Goal: Task Accomplishment & Management: Complete application form

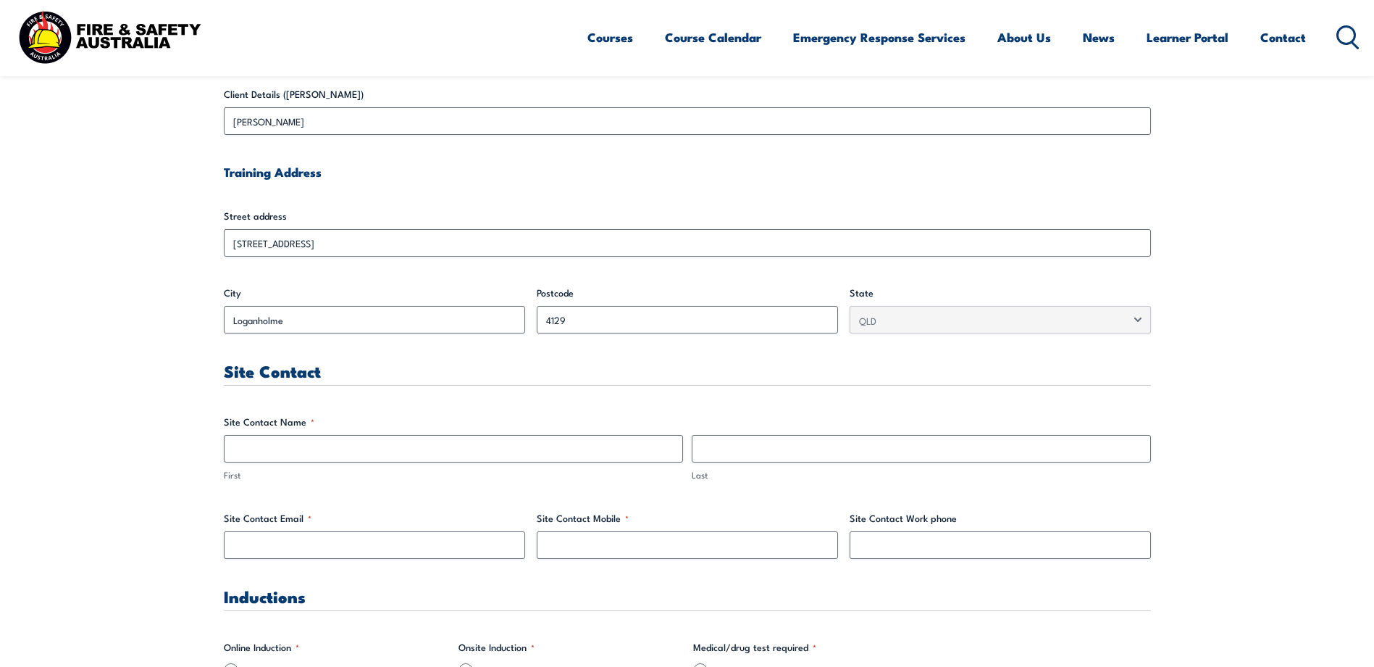
scroll to position [507, 0]
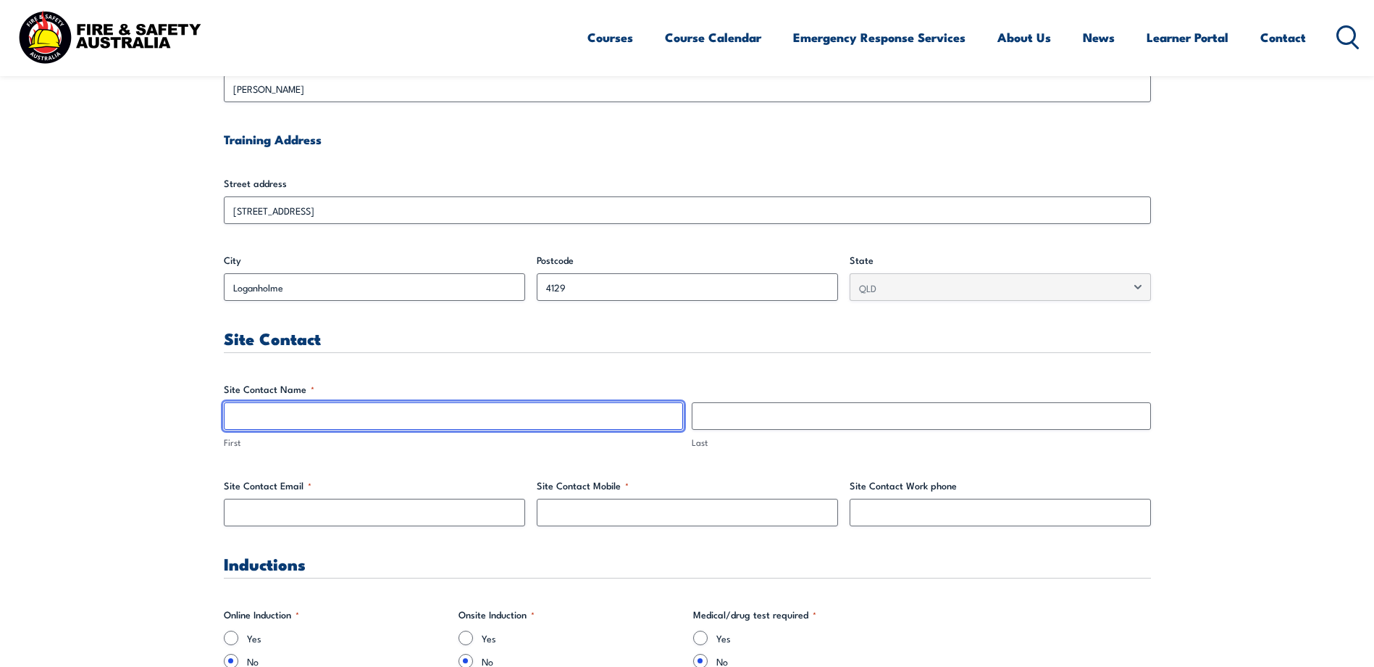
click at [309, 414] on input "First" at bounding box center [453, 416] width 459 height 28
type input "[PERSON_NAME]"
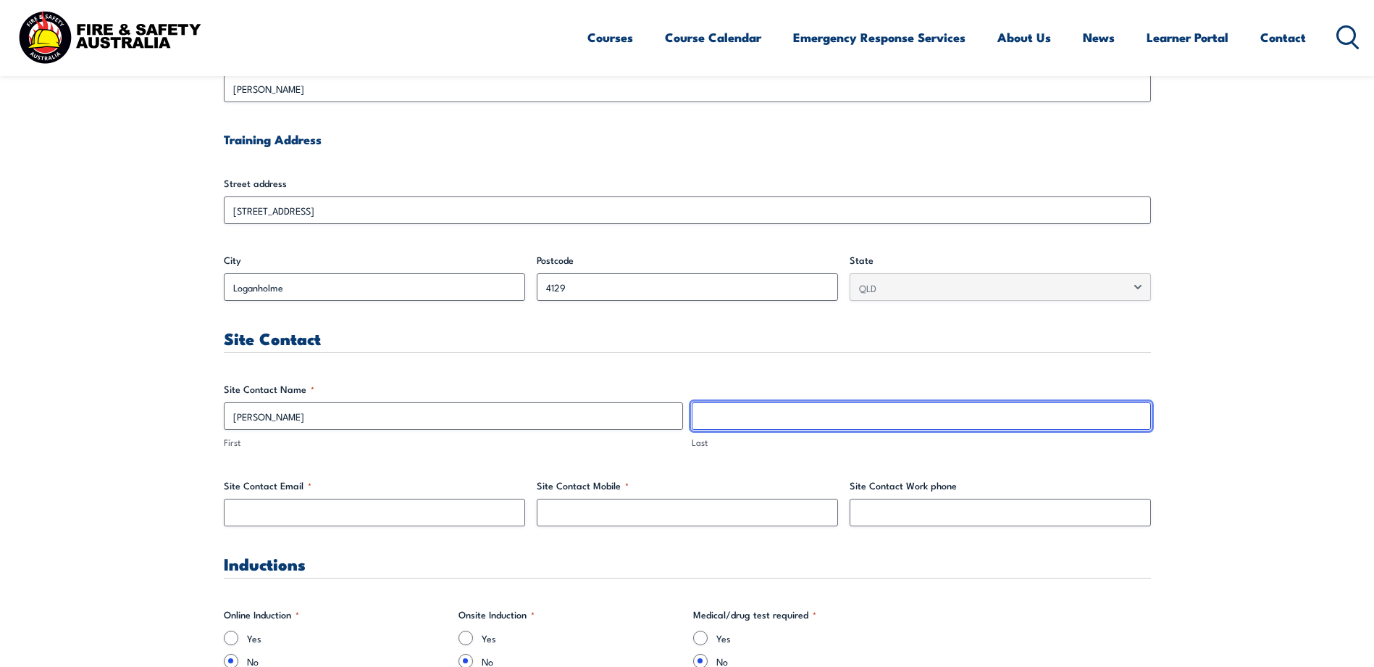
type input "Warner"
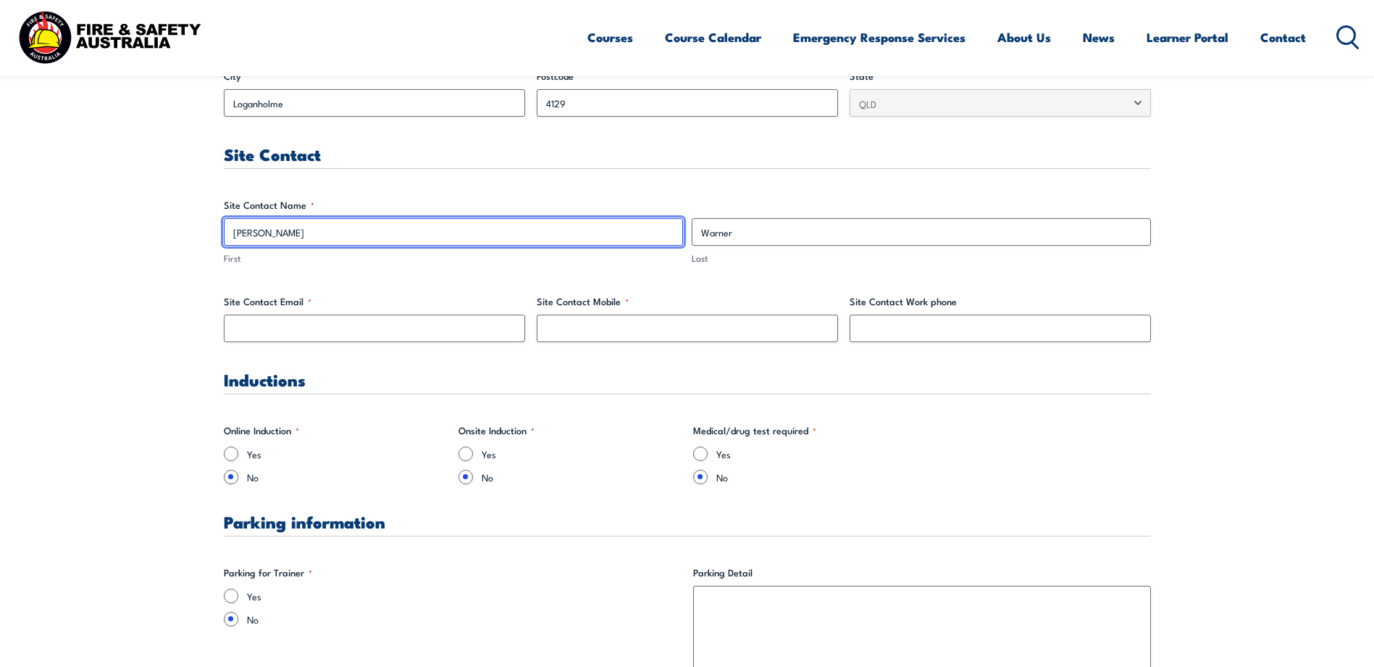
scroll to position [724, 0]
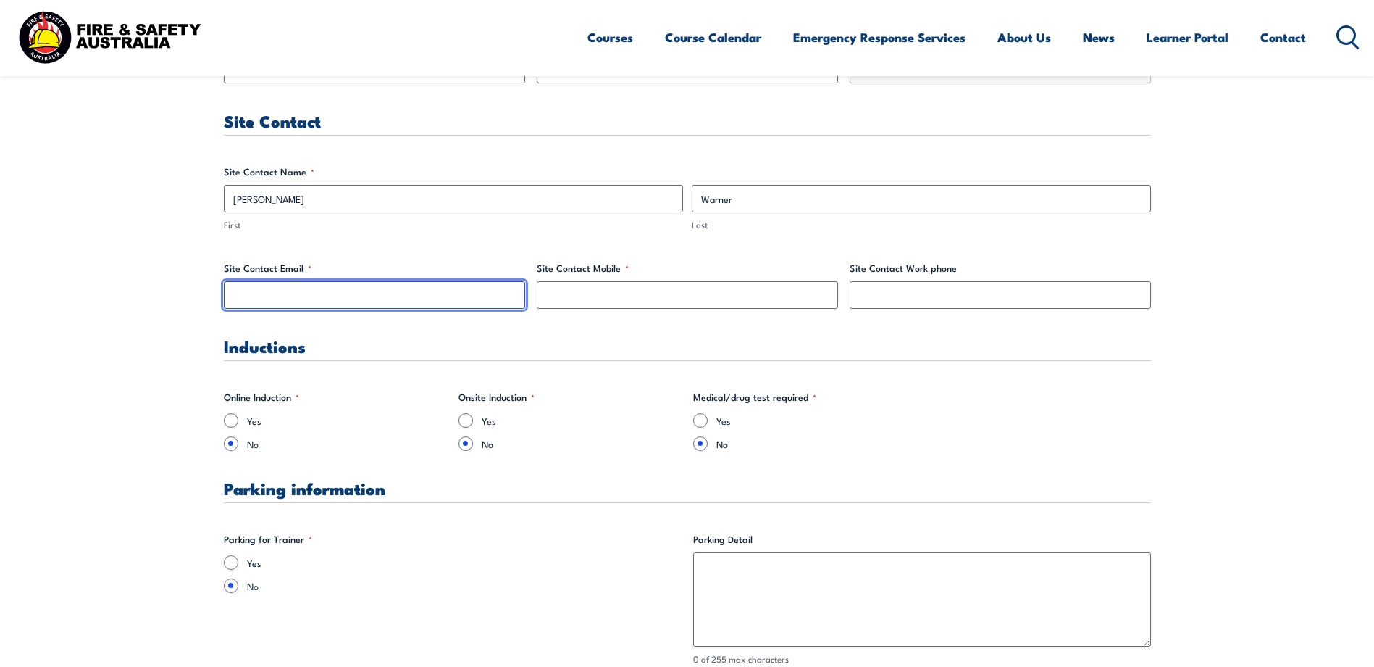
click at [308, 298] on input "Site Contact Email *" at bounding box center [374, 295] width 301 height 28
type input "[PERSON_NAME][EMAIL_ADDRESS][PERSON_NAME][DOMAIN_NAME]"
type input "0734409218"
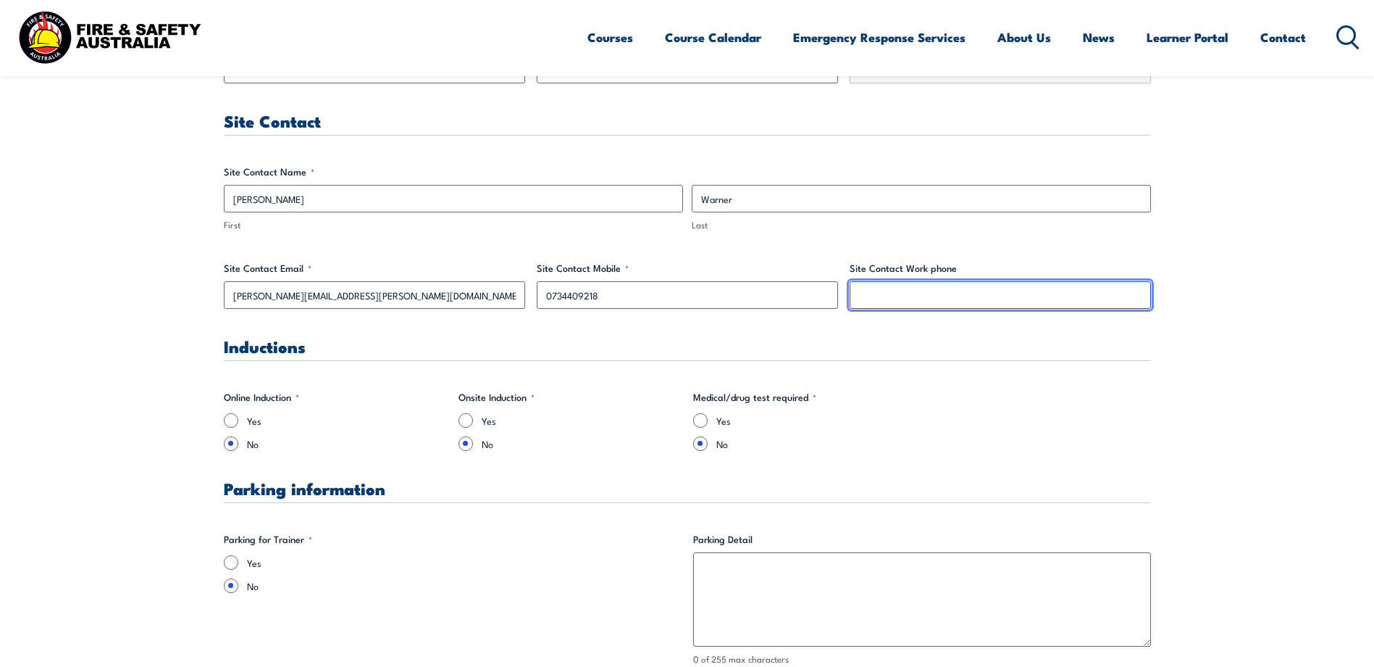
click at [872, 299] on input "Site Contact Work phone" at bounding box center [1000, 295] width 301 height 28
type input "0734409218"
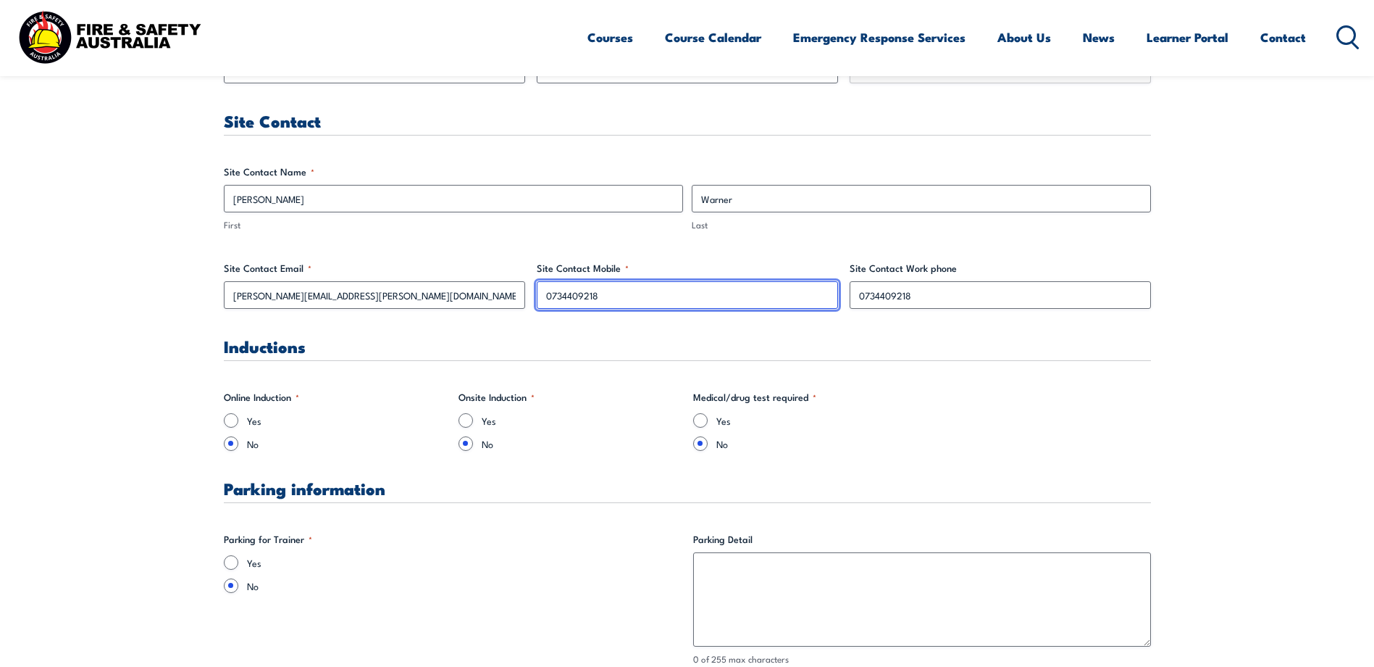
click at [615, 292] on input "0734409218" at bounding box center [687, 295] width 301 height 28
click at [607, 295] on input "0734409218" at bounding box center [687, 295] width 301 height 28
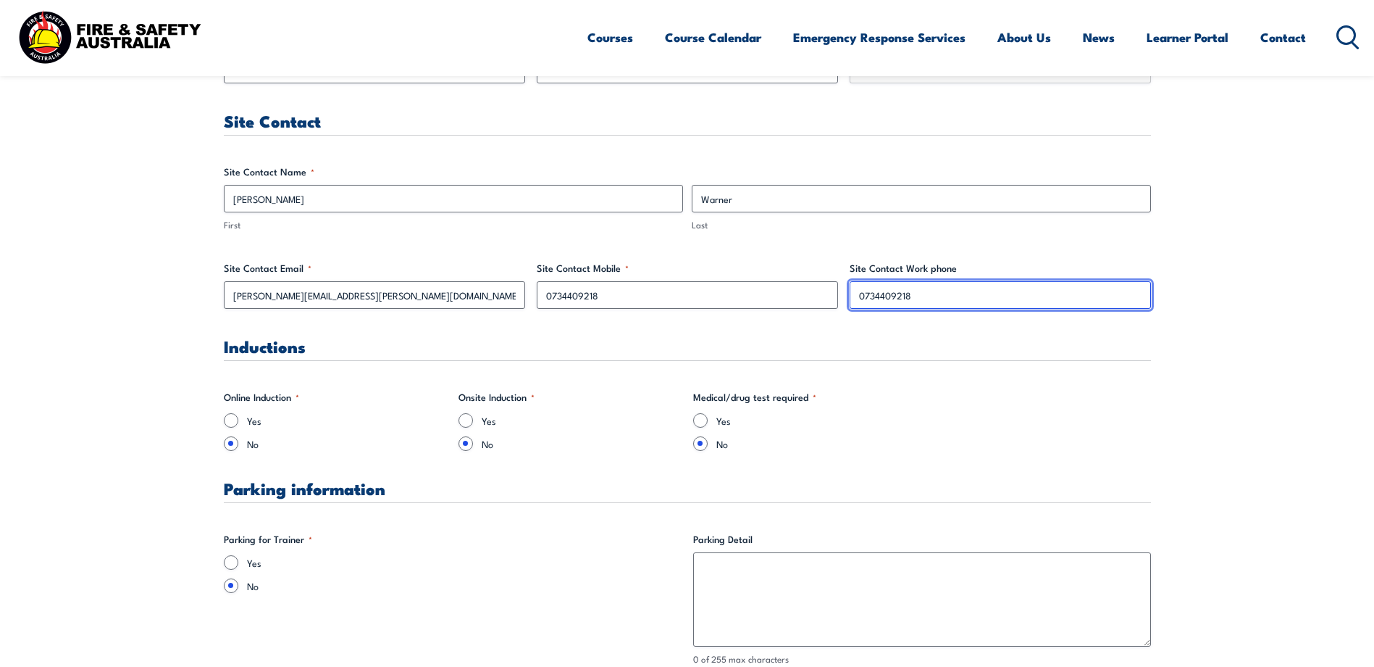
click at [932, 293] on input "0734409218" at bounding box center [1000, 295] width 301 height 28
click at [916, 295] on input "0734409218" at bounding box center [1000, 295] width 301 height 28
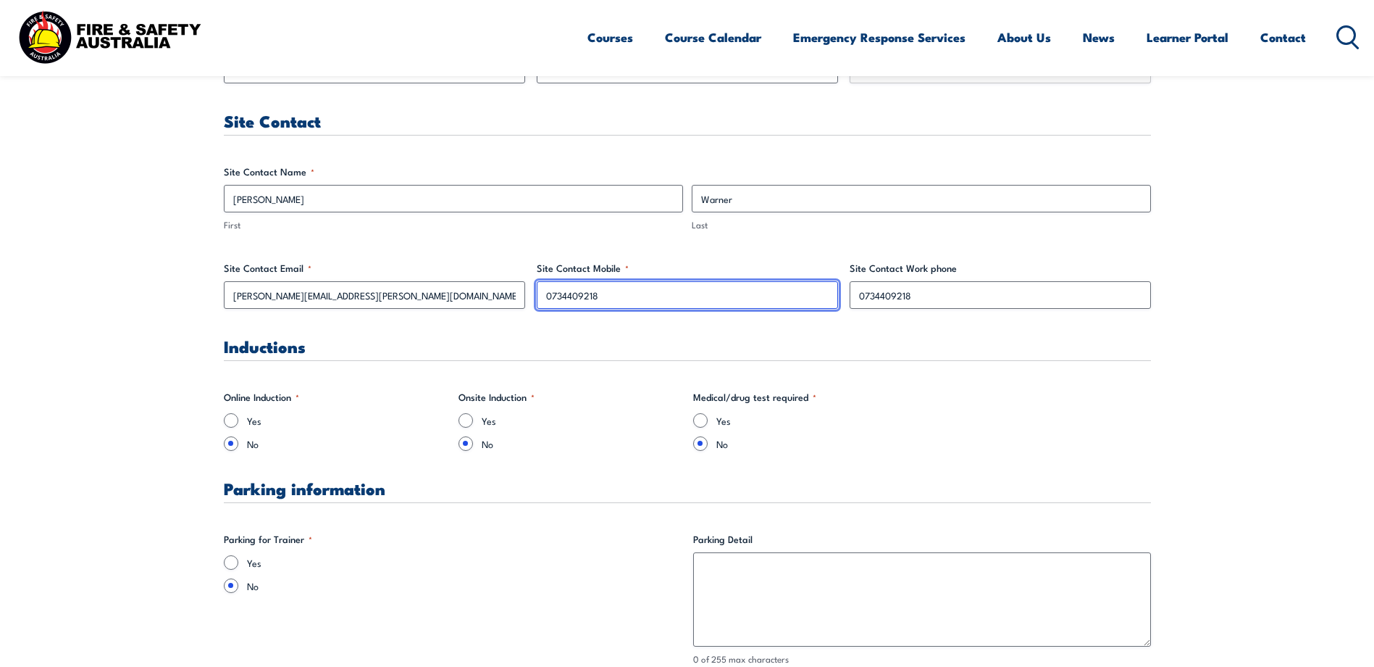
click at [609, 297] on input "0734409218" at bounding box center [687, 295] width 301 height 28
drag, startPoint x: 609, startPoint y: 297, endPoint x: 527, endPoint y: 296, distance: 81.2
click at [588, 293] on input "Site Contact Mobile *" at bounding box center [687, 295] width 301 height 28
type input "0423470035"
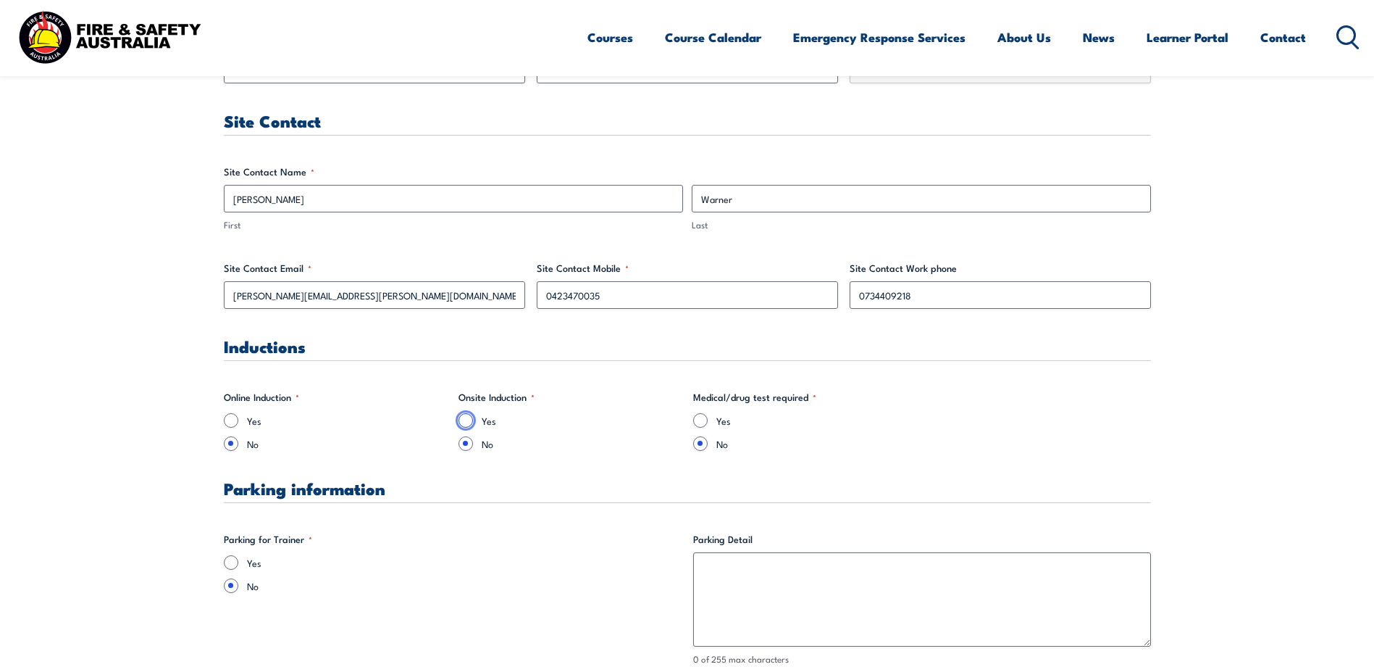
click at [462, 420] on input "Yes" at bounding box center [466, 420] width 14 height 14
radio input "true"
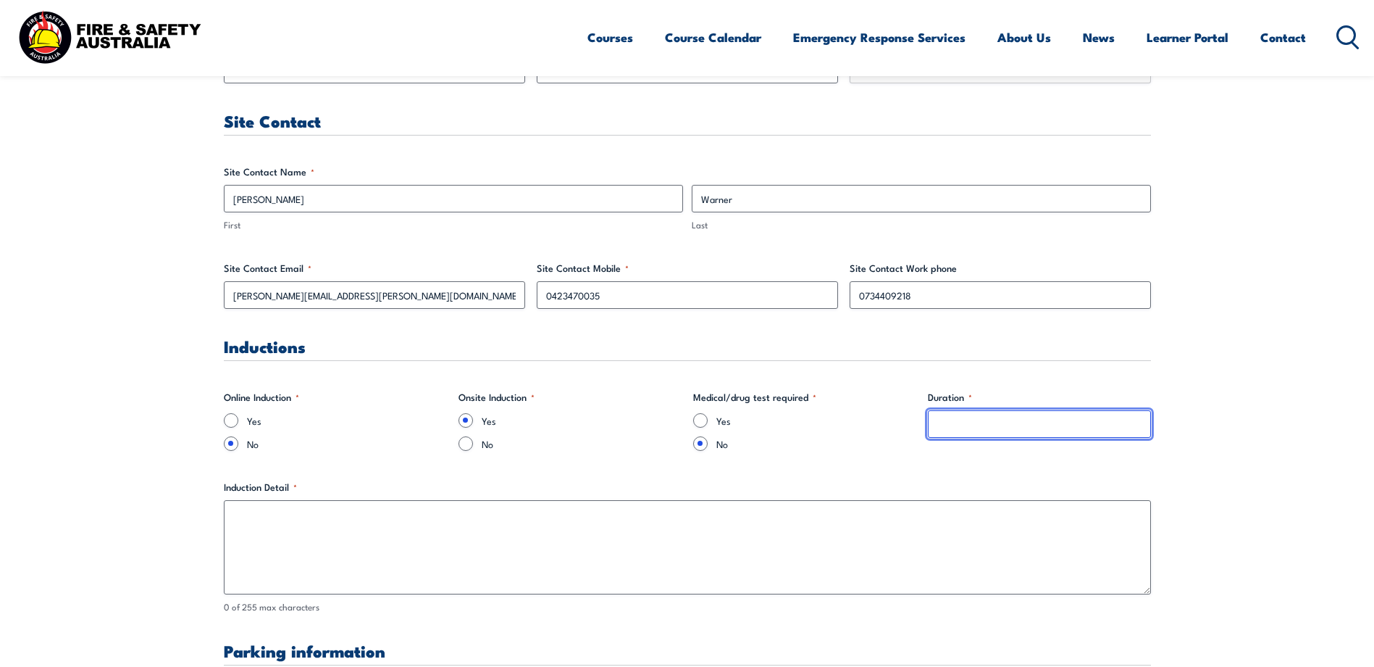
click at [939, 423] on input "Duration *" at bounding box center [1039, 424] width 223 height 28
type input "day course"
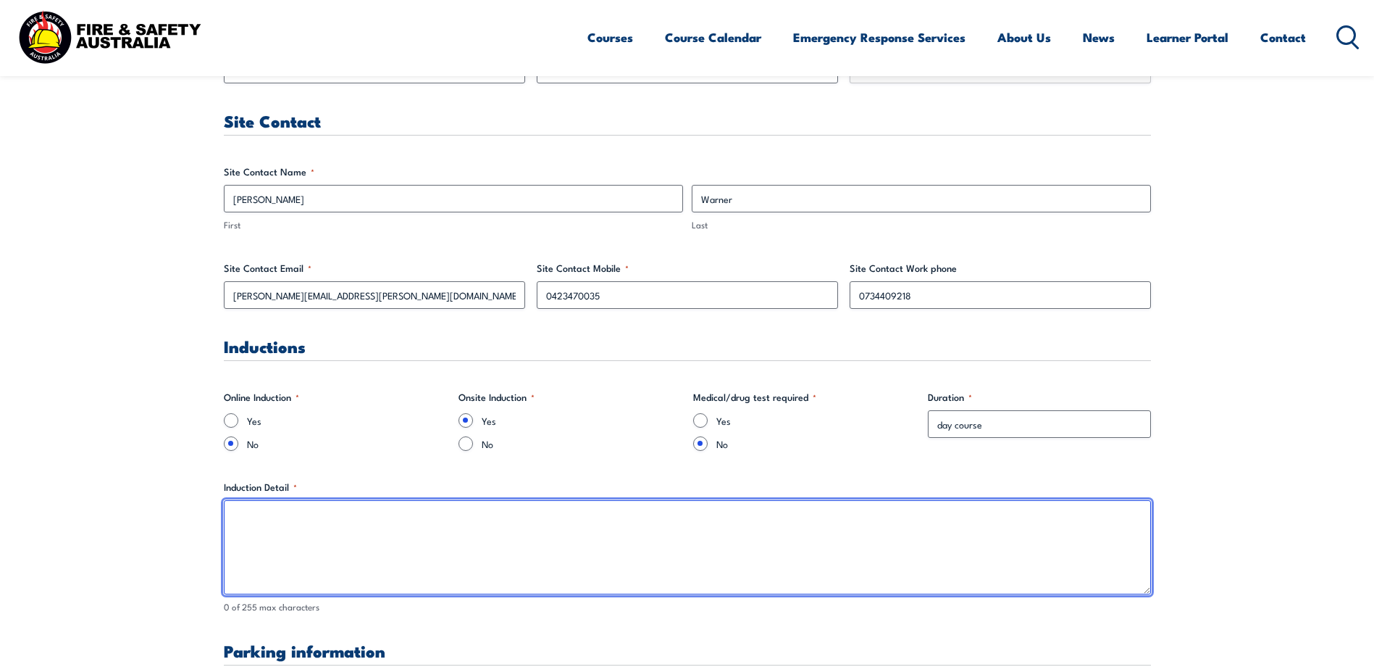
click at [320, 516] on textarea "Induction Detail *" at bounding box center [687, 547] width 927 height 94
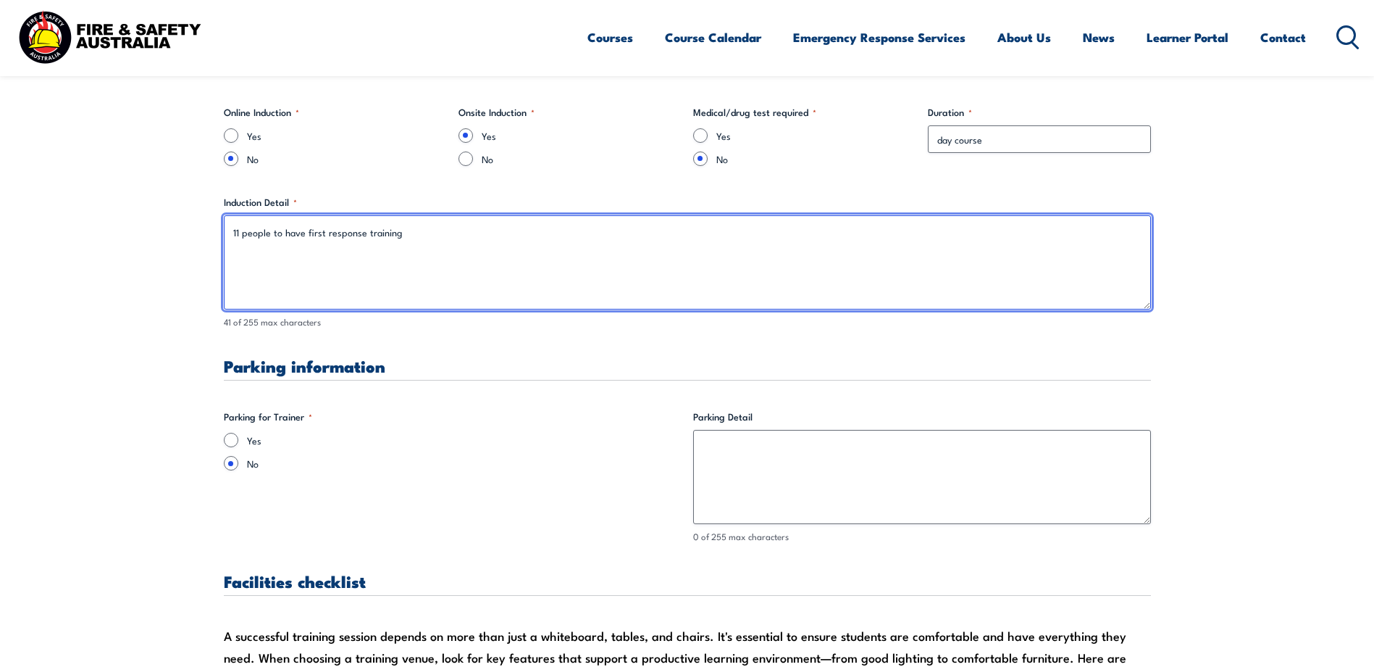
scroll to position [1014, 0]
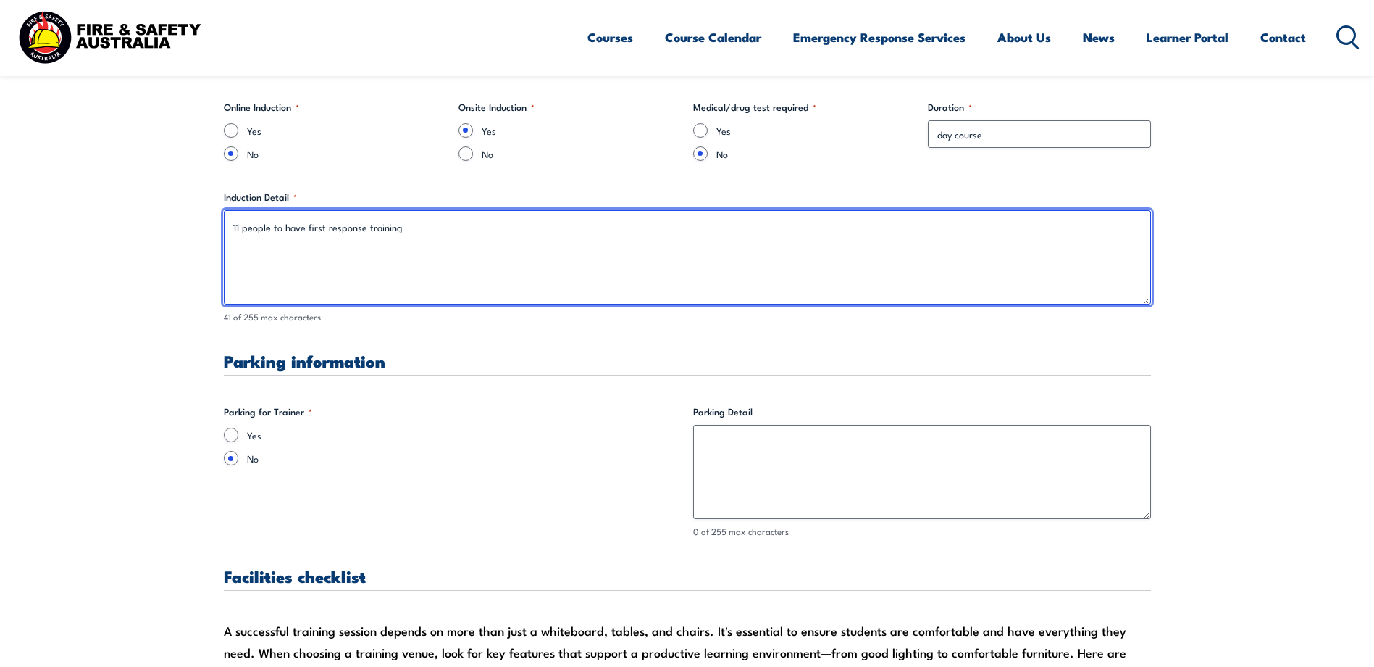
type textarea "11 people to have first response training"
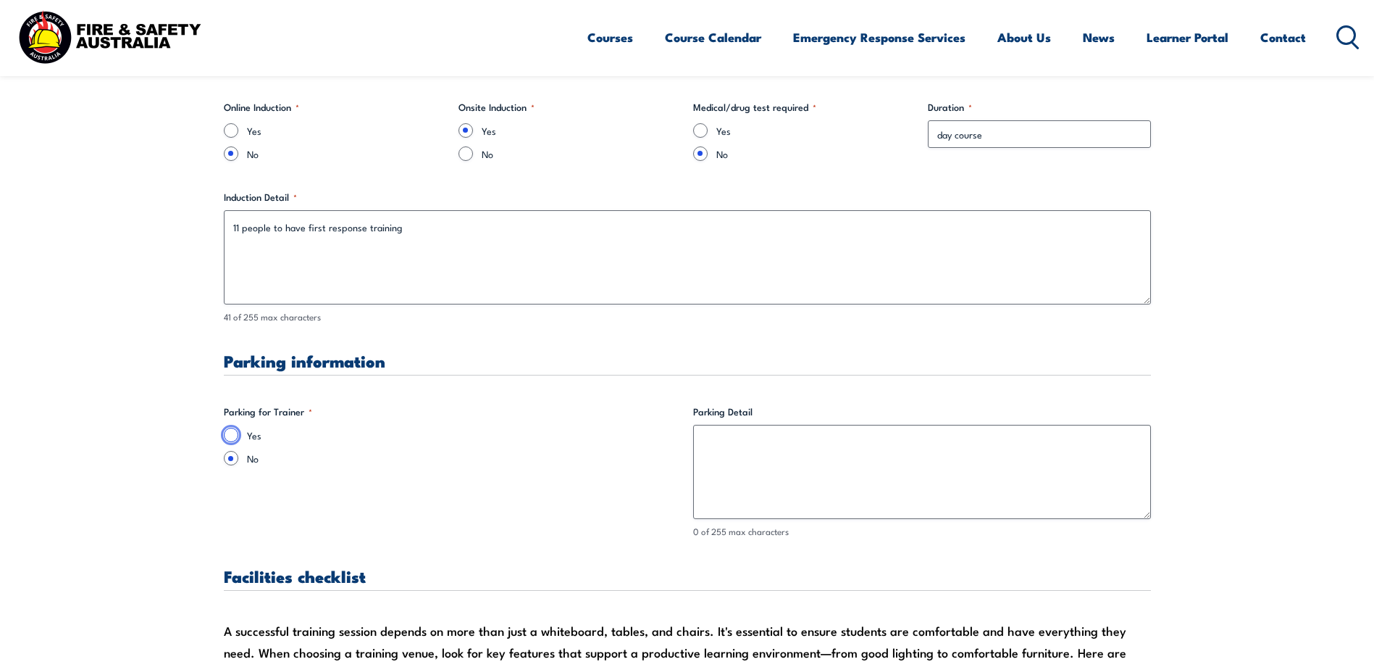
click at [234, 433] on input "Yes" at bounding box center [231, 434] width 14 height 14
radio input "true"
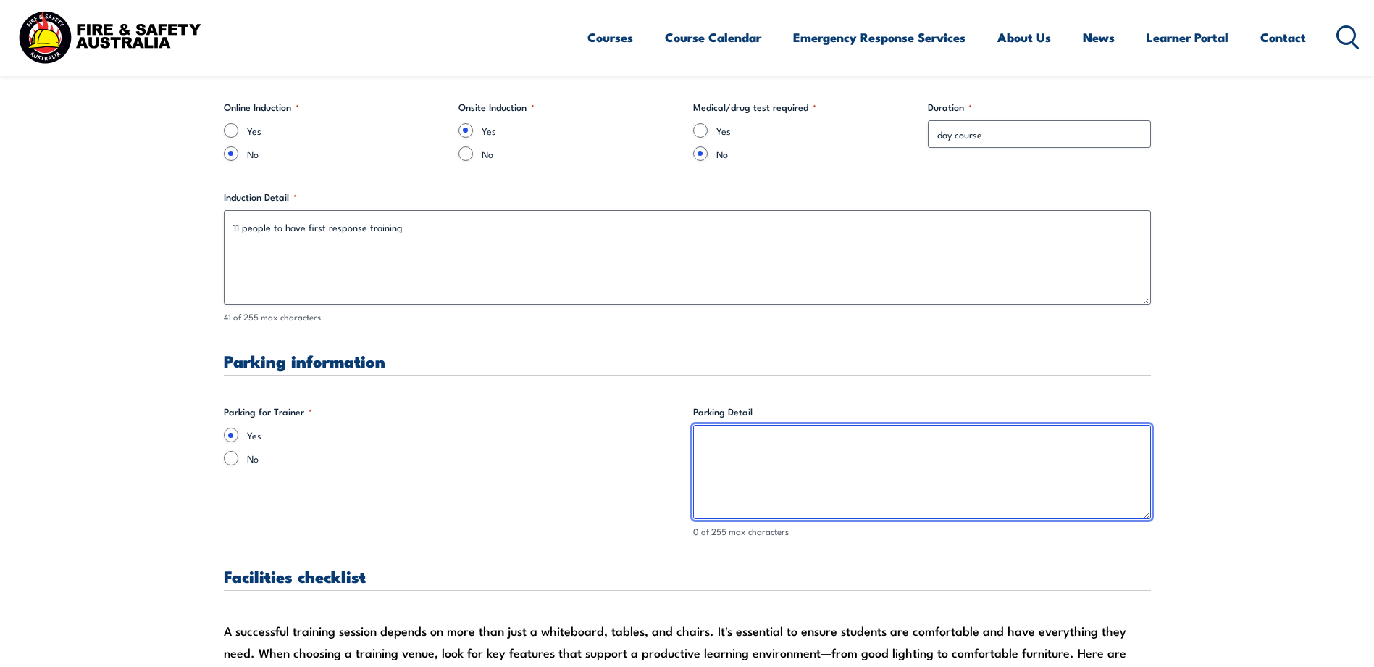
click at [723, 437] on textarea "Parking Detail" at bounding box center [922, 472] width 458 height 94
type textarea "f"
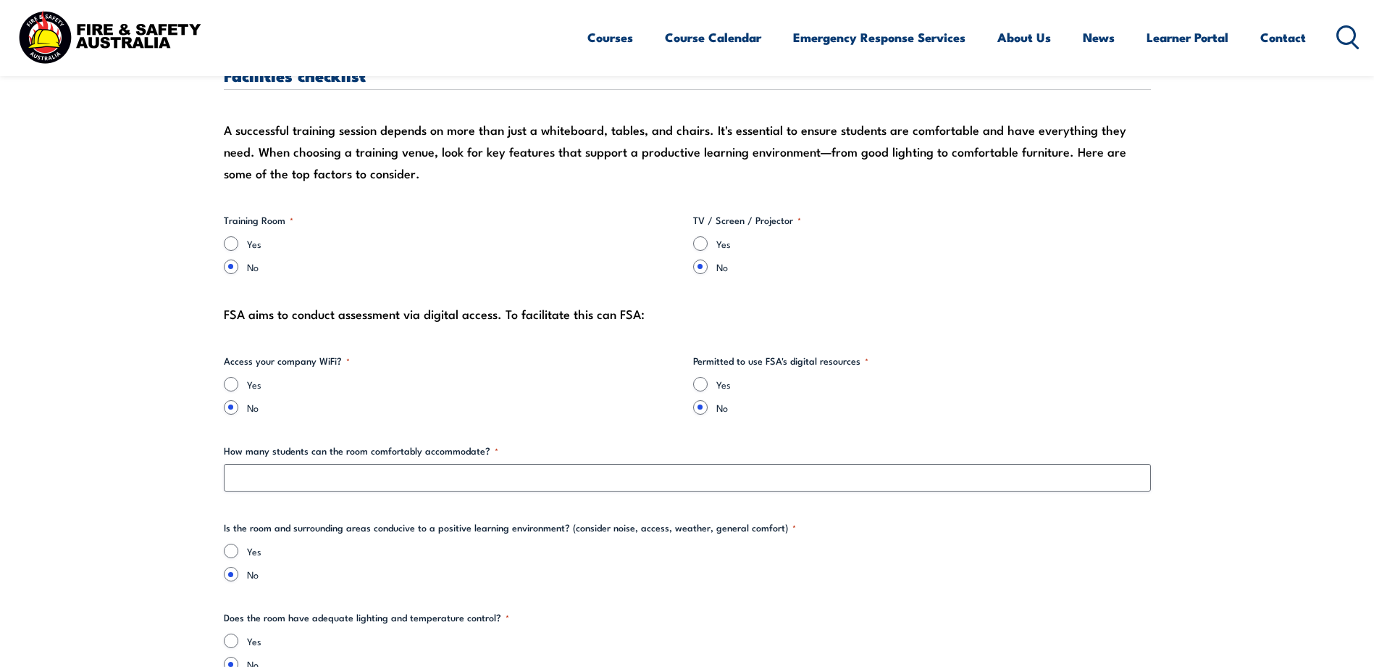
scroll to position [1521, 0]
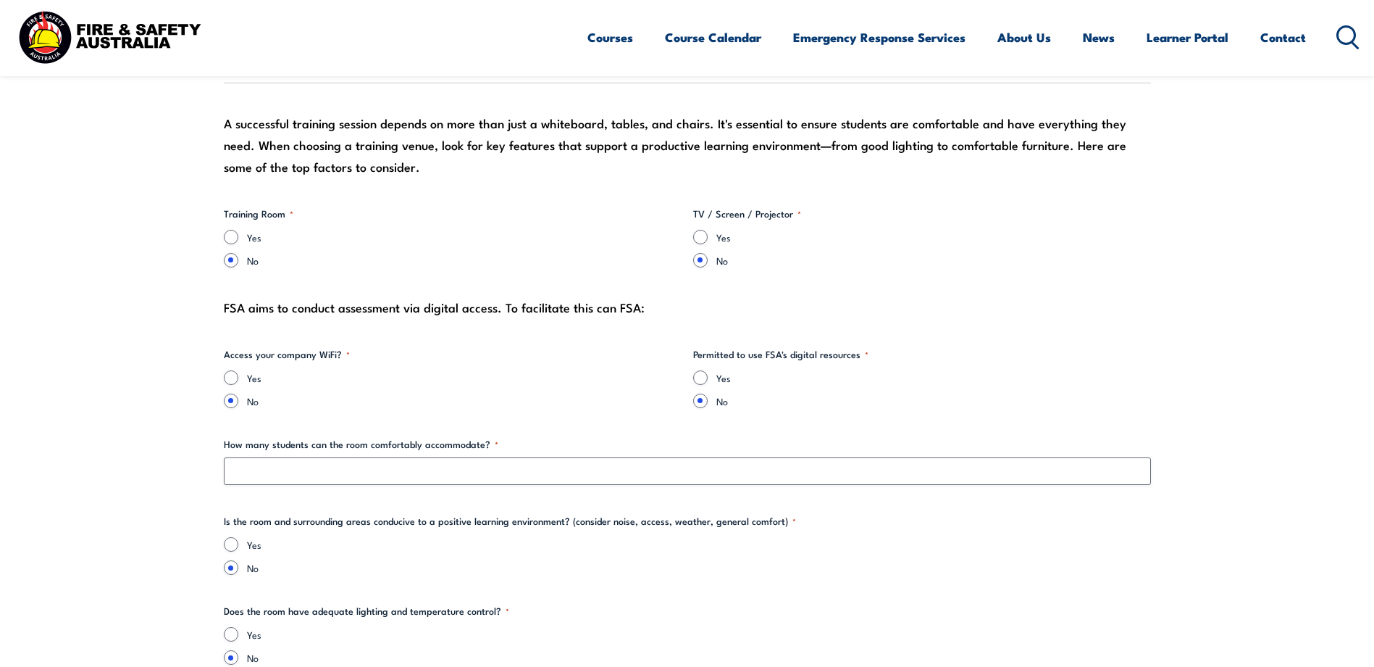
type textarea "car park in front of furniture dept"
click at [232, 235] on input "Yes" at bounding box center [231, 237] width 14 height 14
radio input "true"
click at [704, 237] on input "Yes" at bounding box center [700, 237] width 14 height 14
radio input "true"
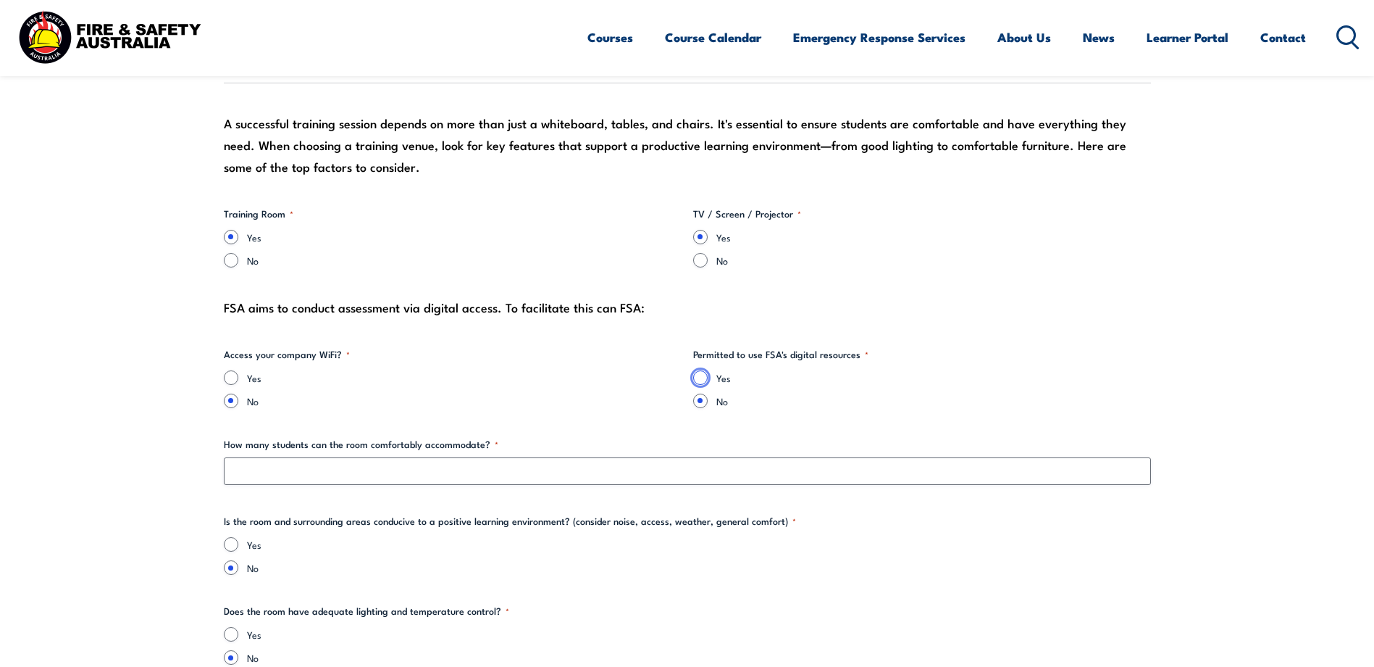
click at [701, 372] on input "Yes" at bounding box center [700, 377] width 14 height 14
radio input "true"
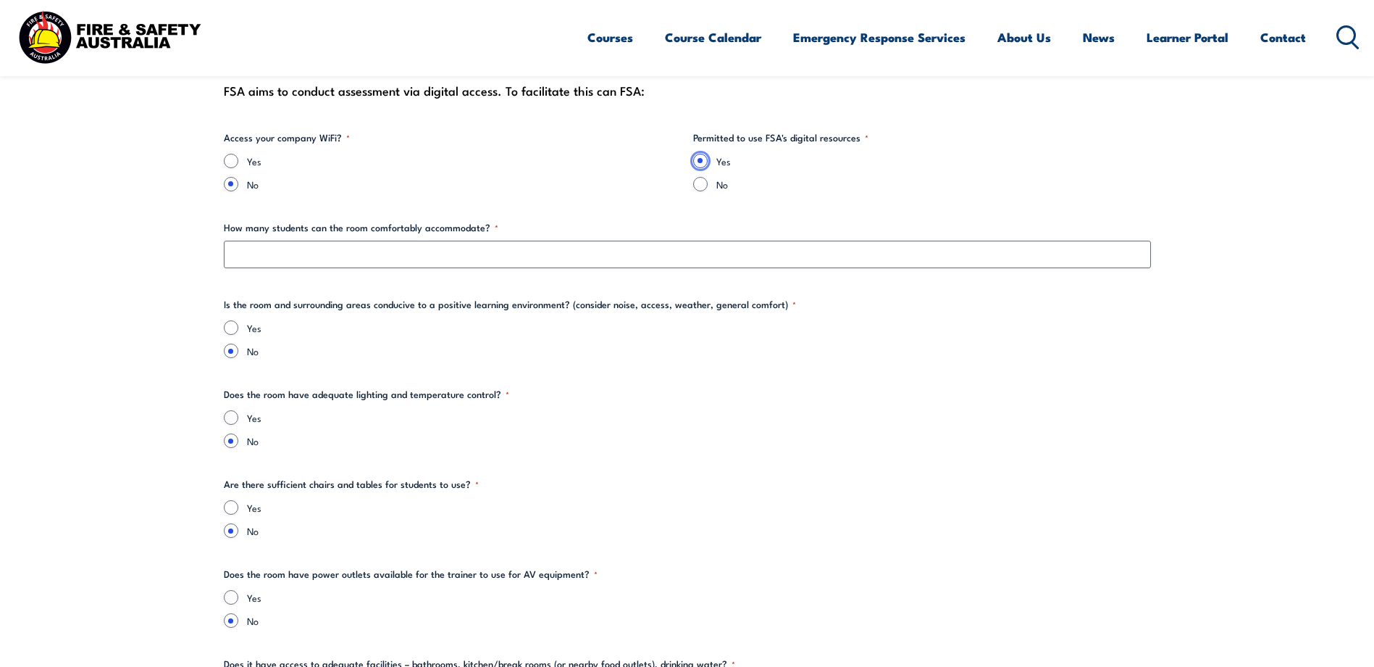
scroll to position [1739, 0]
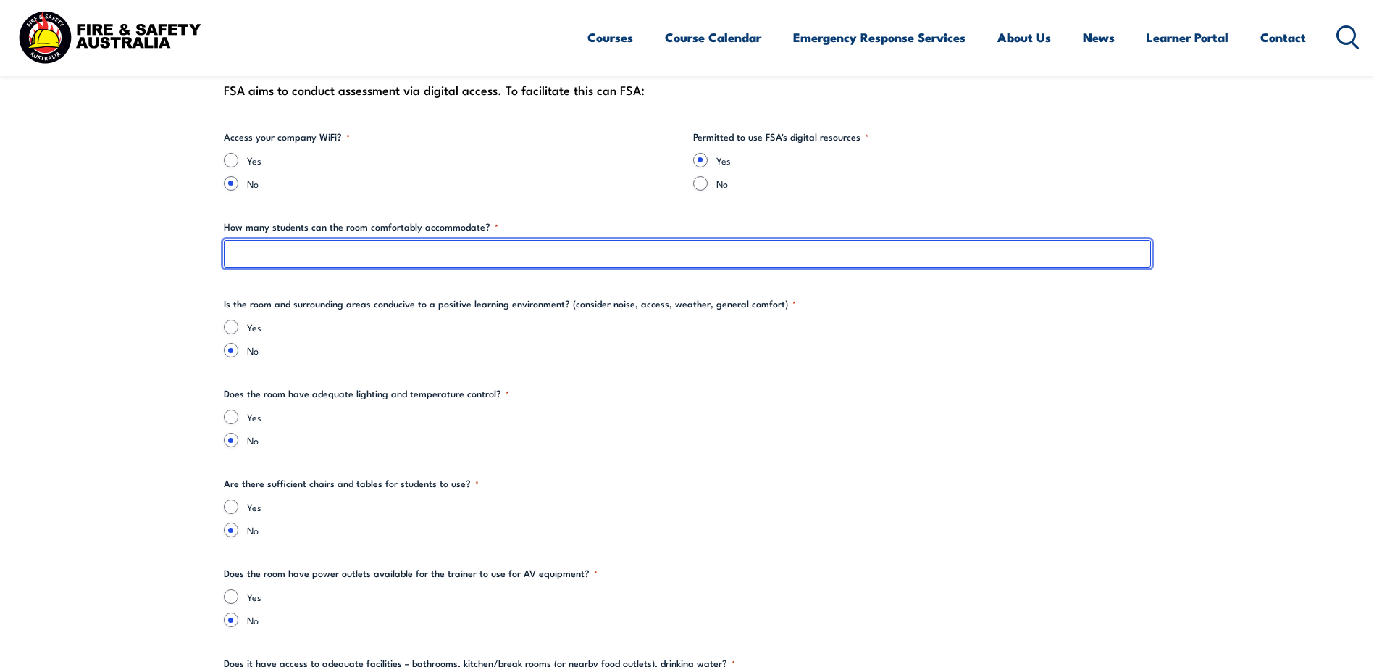
click at [307, 257] on input "How many students can the room comfortably accommodate? *" at bounding box center [687, 254] width 927 height 28
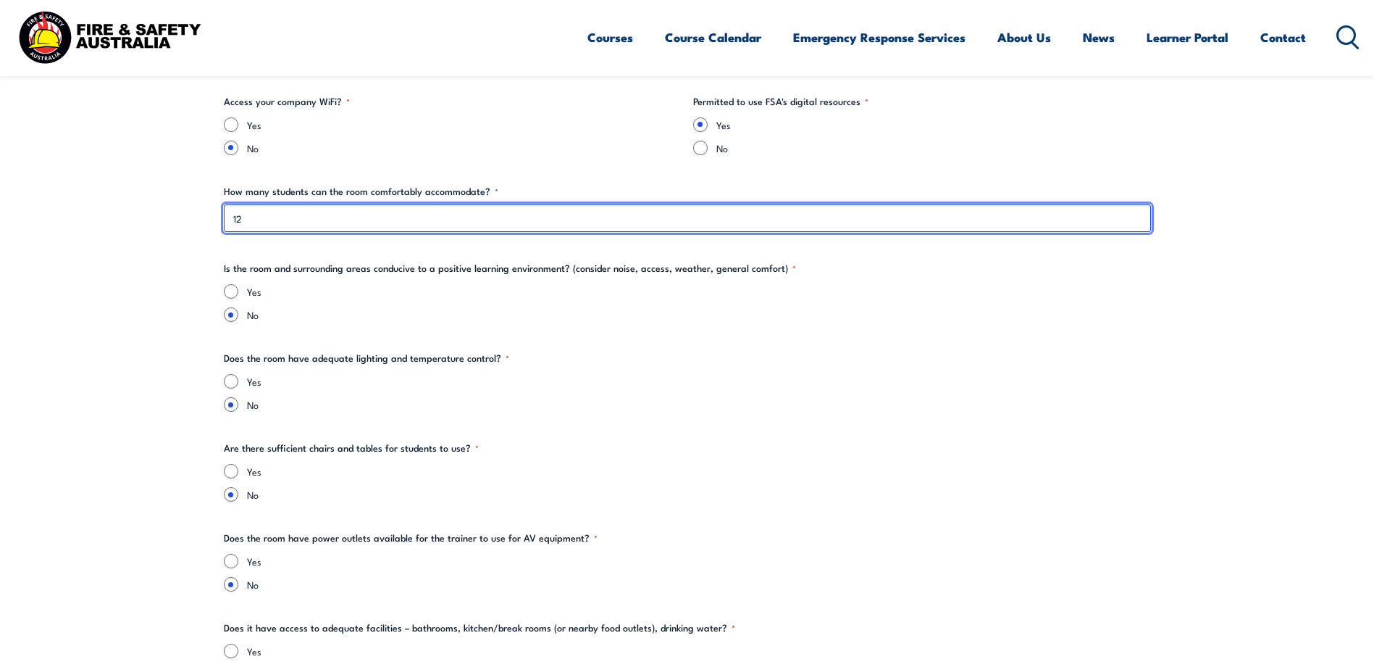
scroll to position [1811, 0]
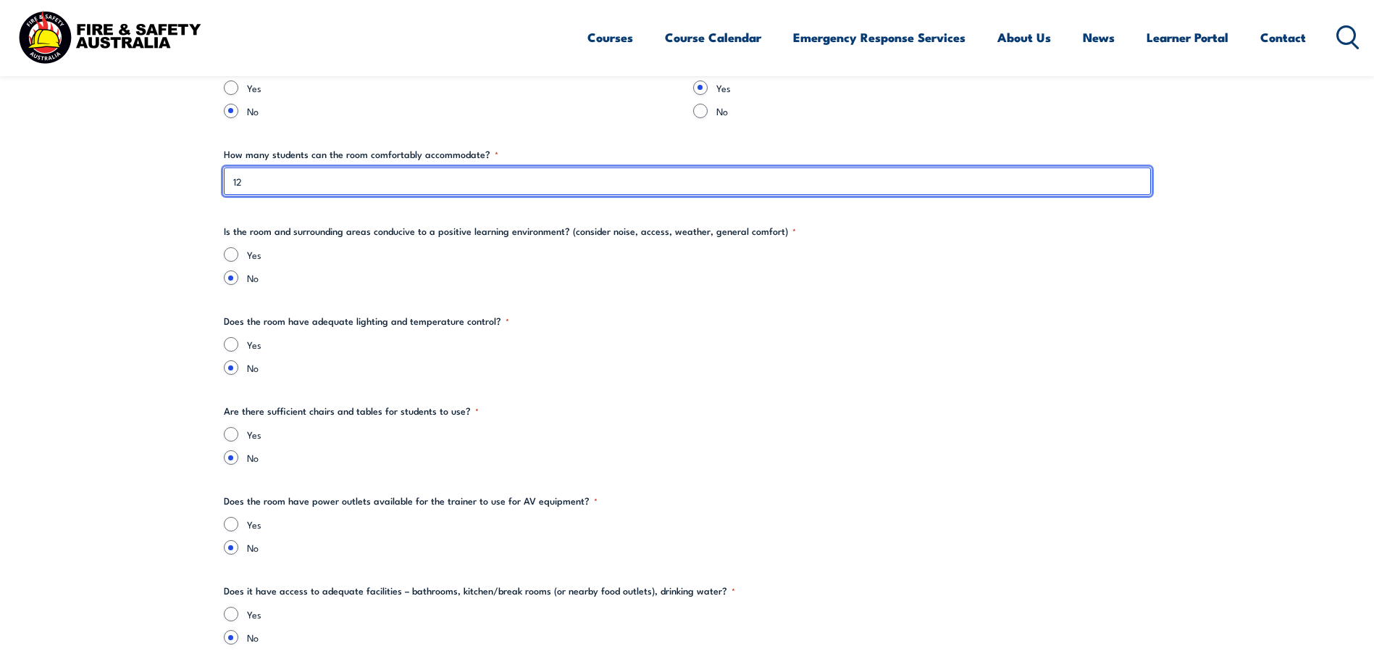
type input "12"
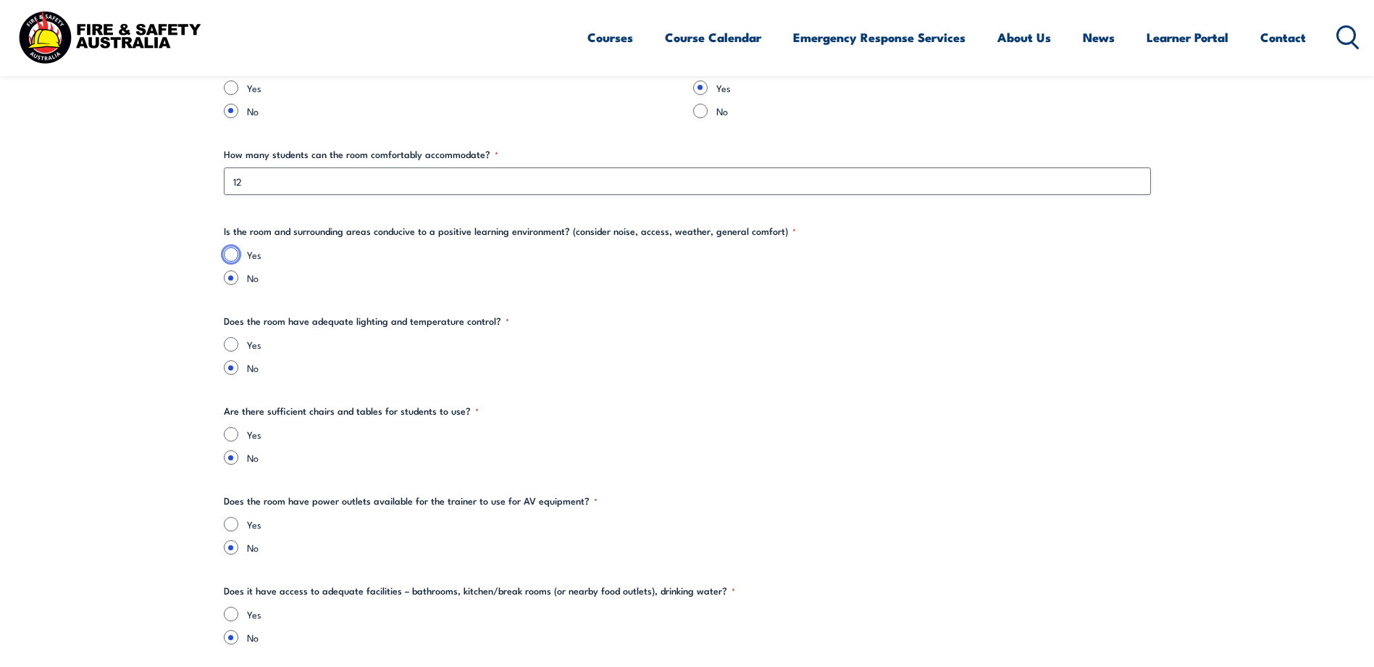
click at [231, 254] on input "Yes" at bounding box center [231, 254] width 14 height 14
radio input "true"
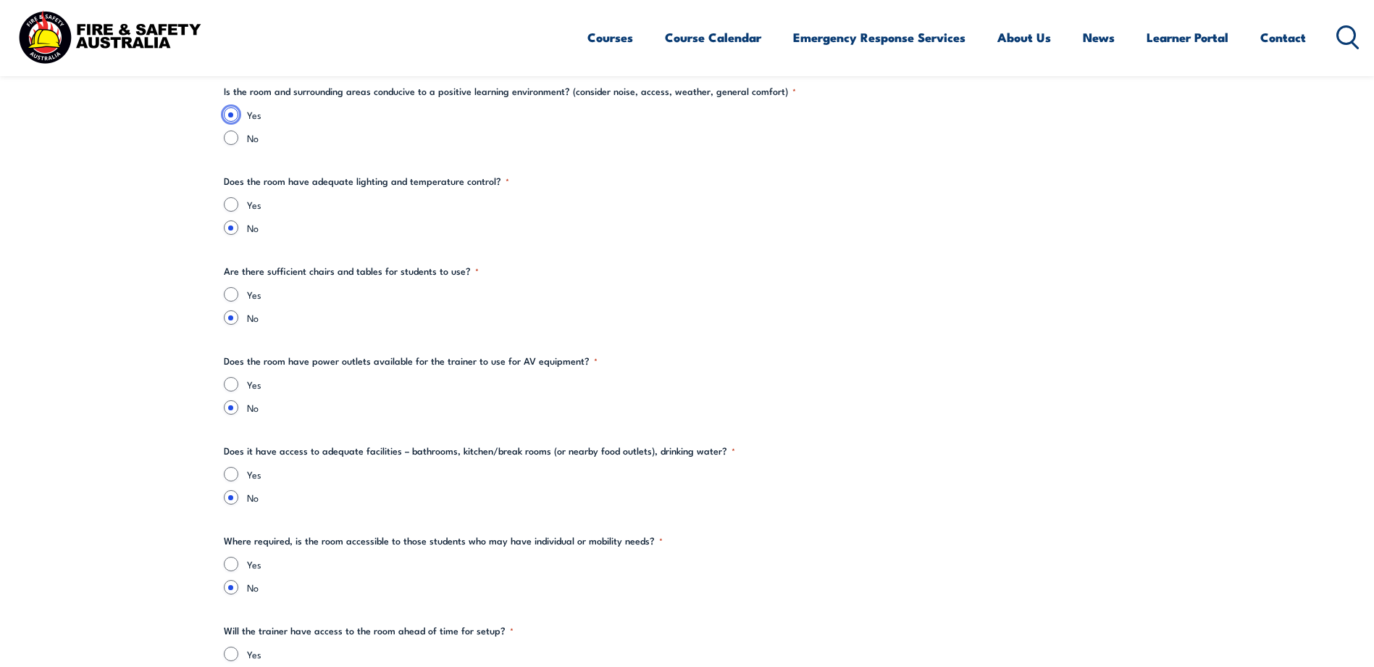
scroll to position [1956, 0]
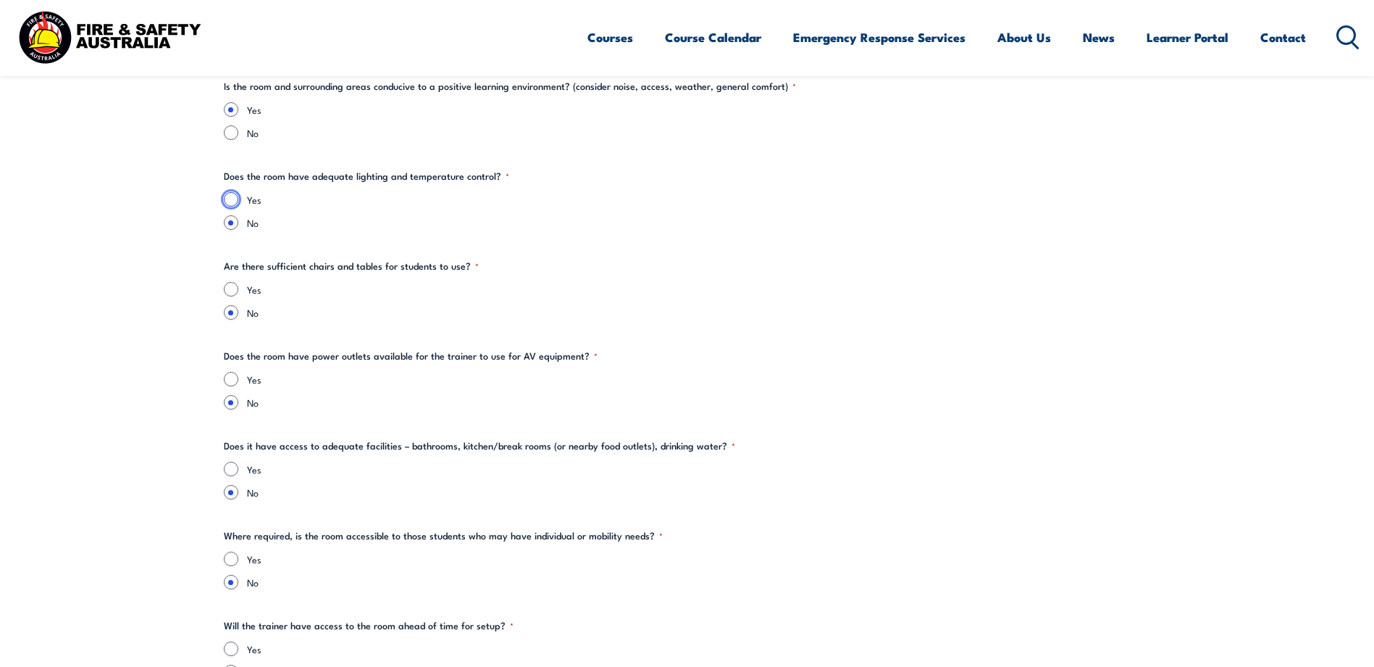
click at [227, 201] on input "Yes" at bounding box center [231, 199] width 14 height 14
radio input "true"
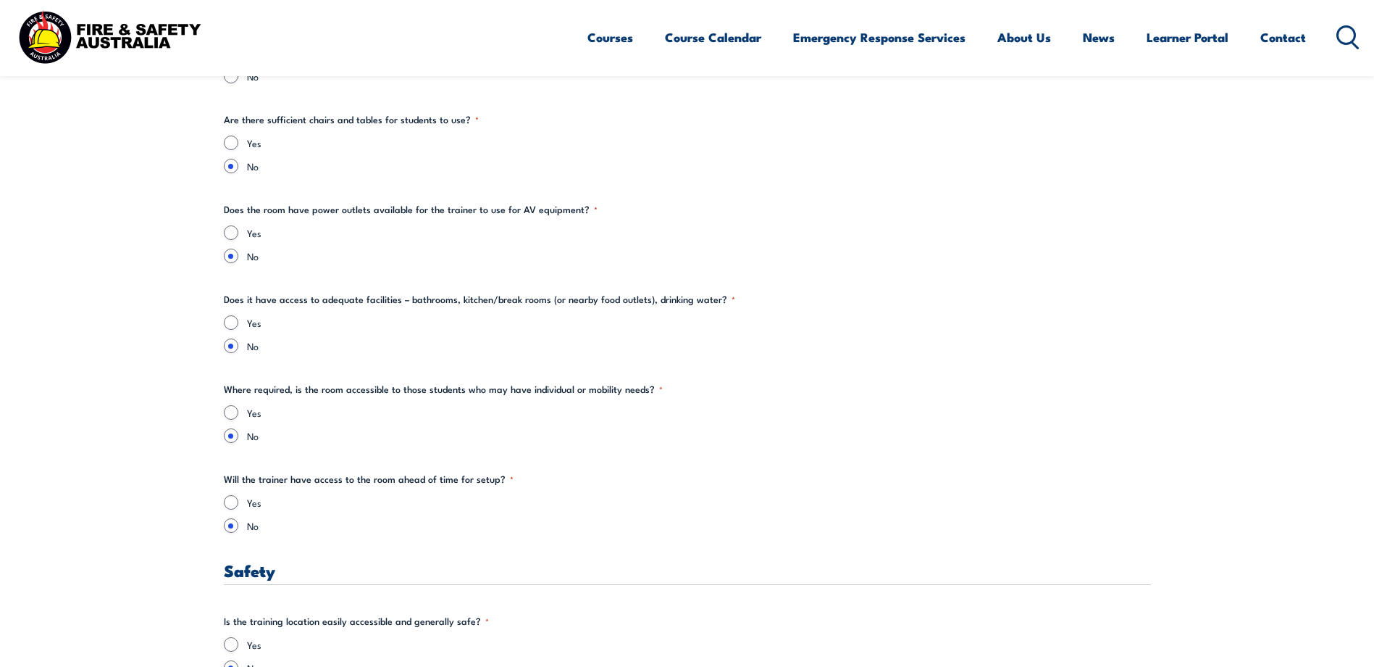
scroll to position [2101, 0]
click at [234, 232] on input "Yes" at bounding box center [231, 234] width 14 height 14
radio input "true"
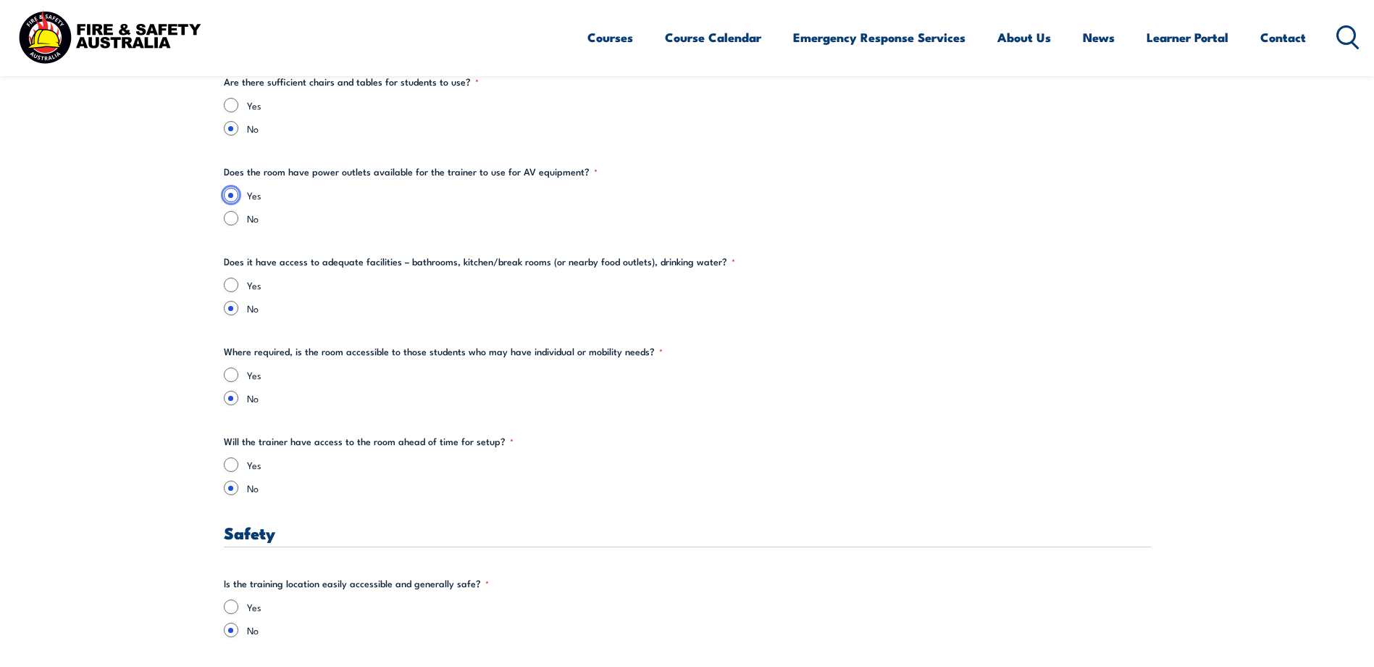
scroll to position [2173, 0]
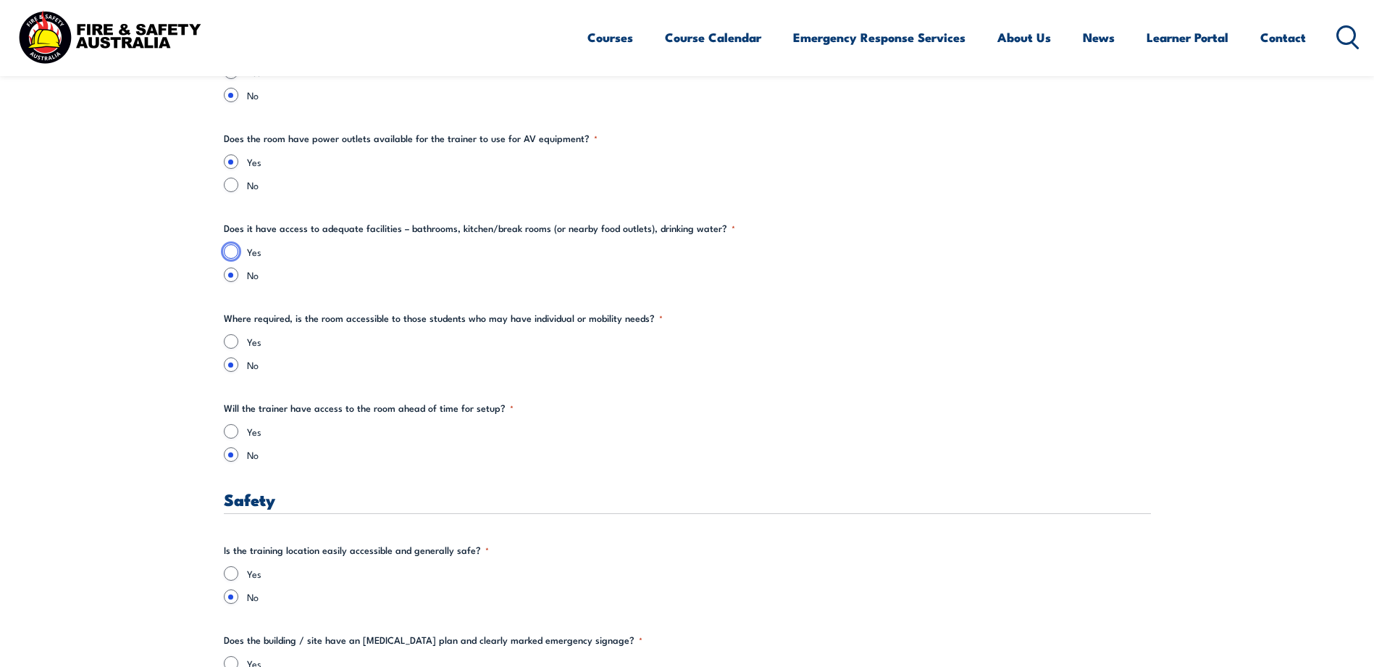
click at [233, 251] on input "Yes" at bounding box center [231, 251] width 14 height 14
radio input "true"
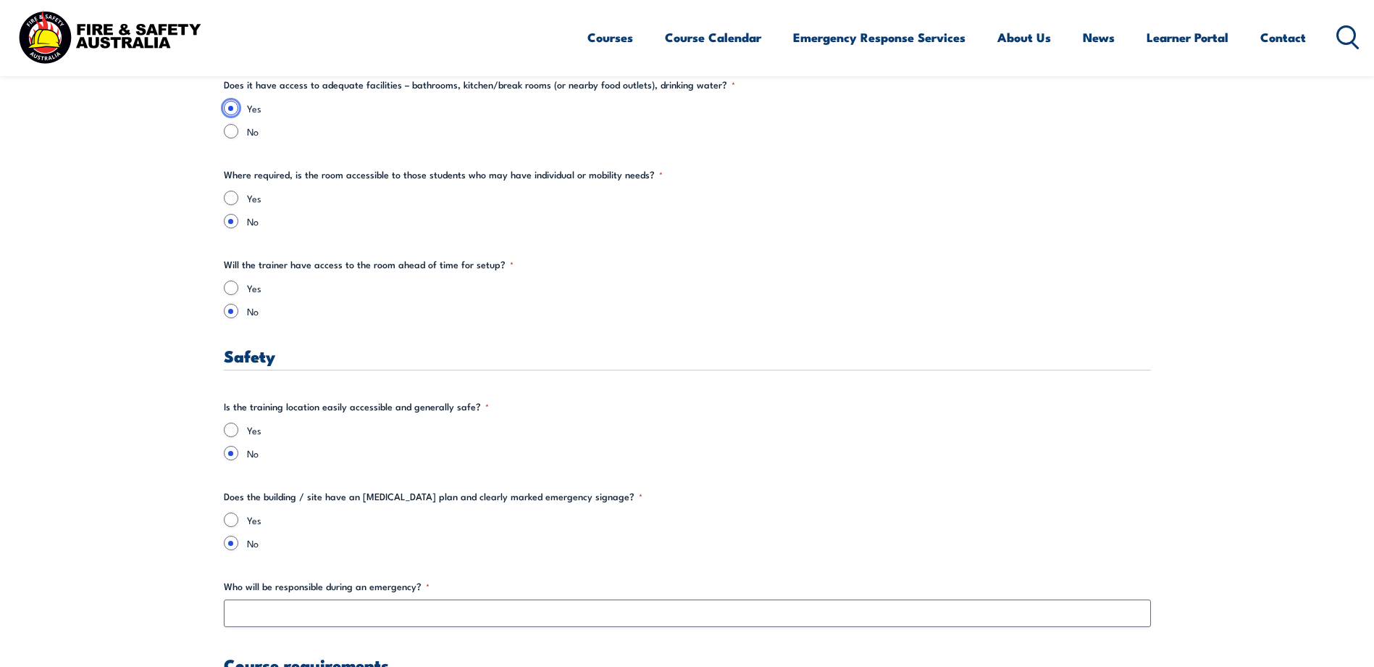
scroll to position [2318, 0]
click at [230, 197] on input "Yes" at bounding box center [231, 196] width 14 height 14
radio input "true"
click at [233, 288] on input "Yes" at bounding box center [231, 286] width 14 height 14
radio input "true"
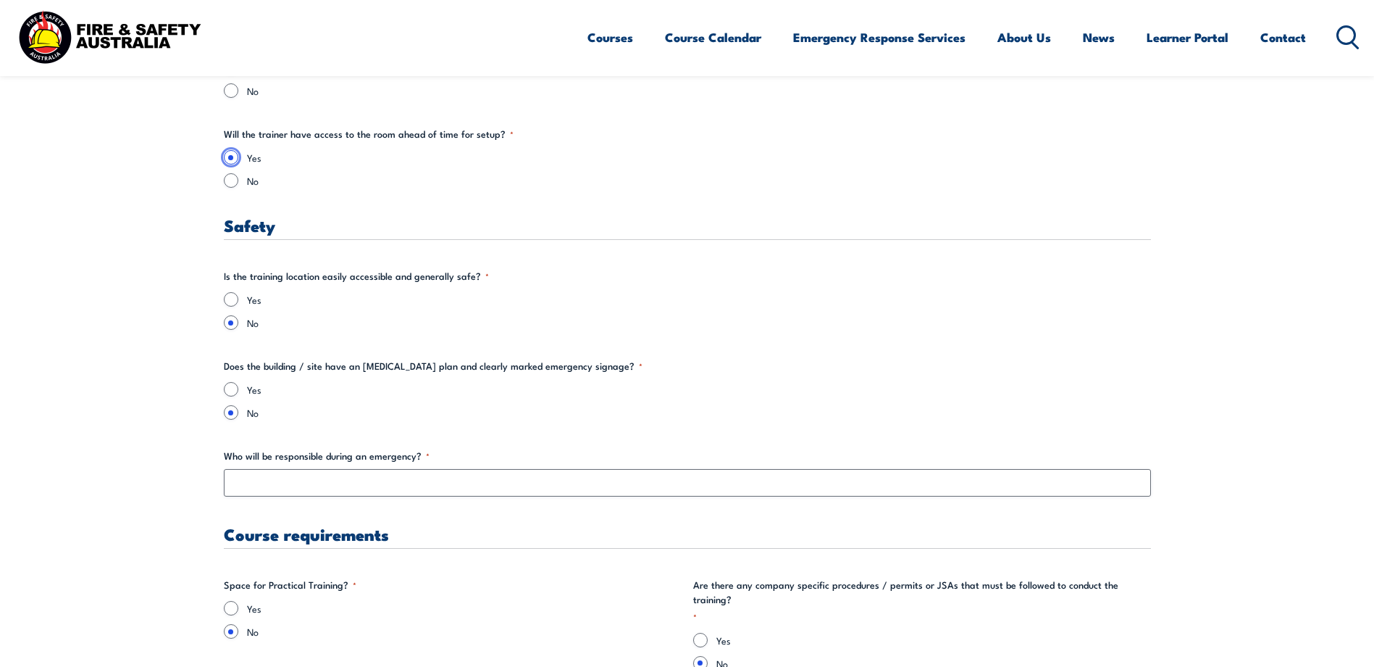
scroll to position [2463, 0]
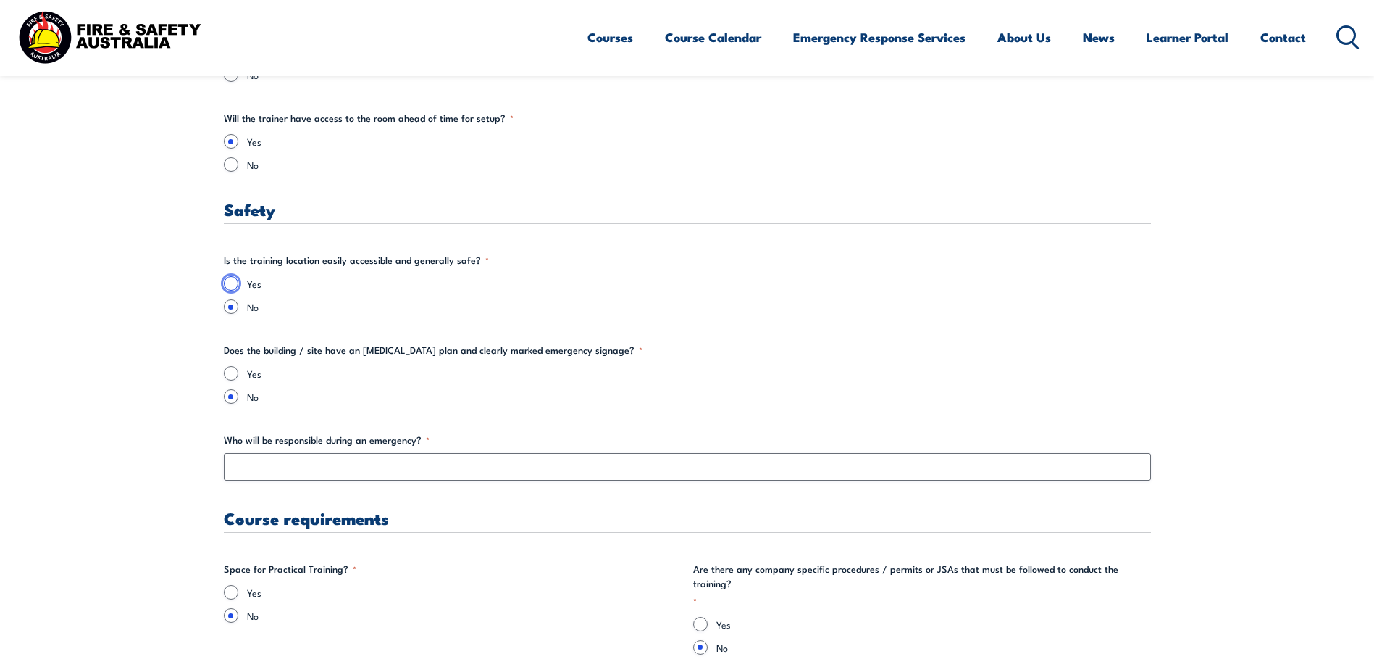
click at [233, 284] on input "Yes" at bounding box center [231, 283] width 14 height 14
radio input "true"
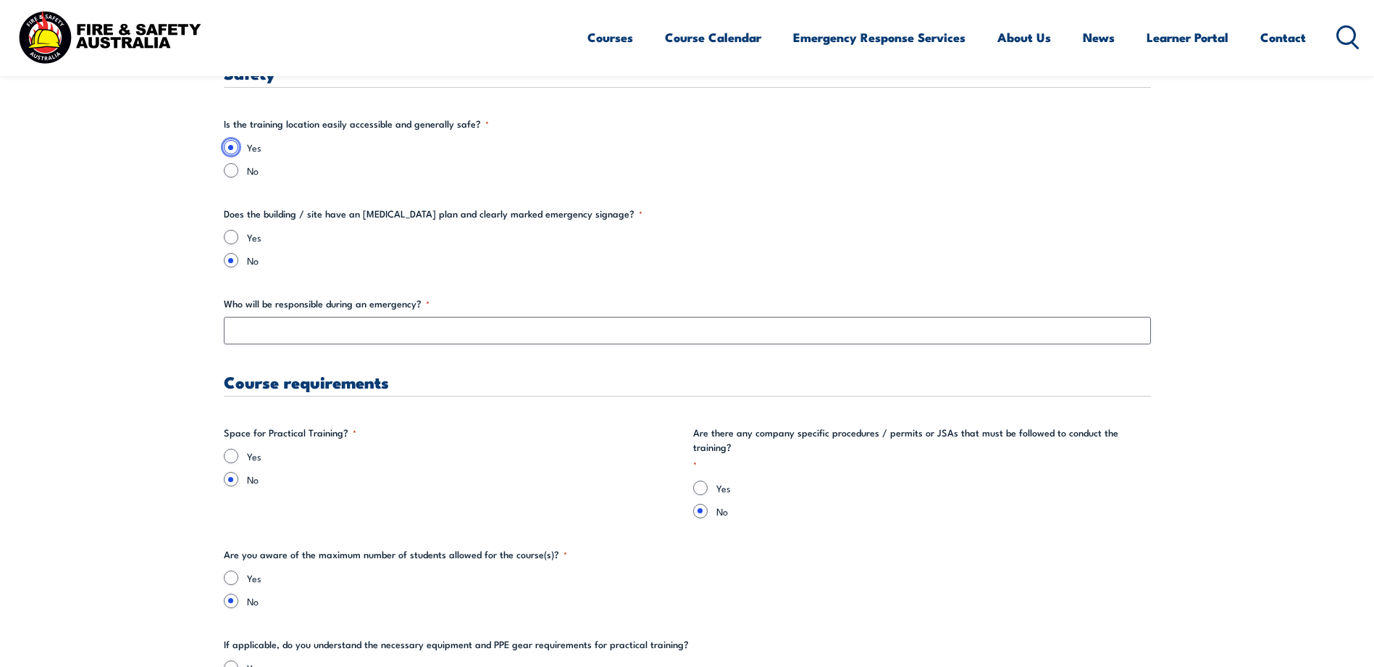
scroll to position [2608, 0]
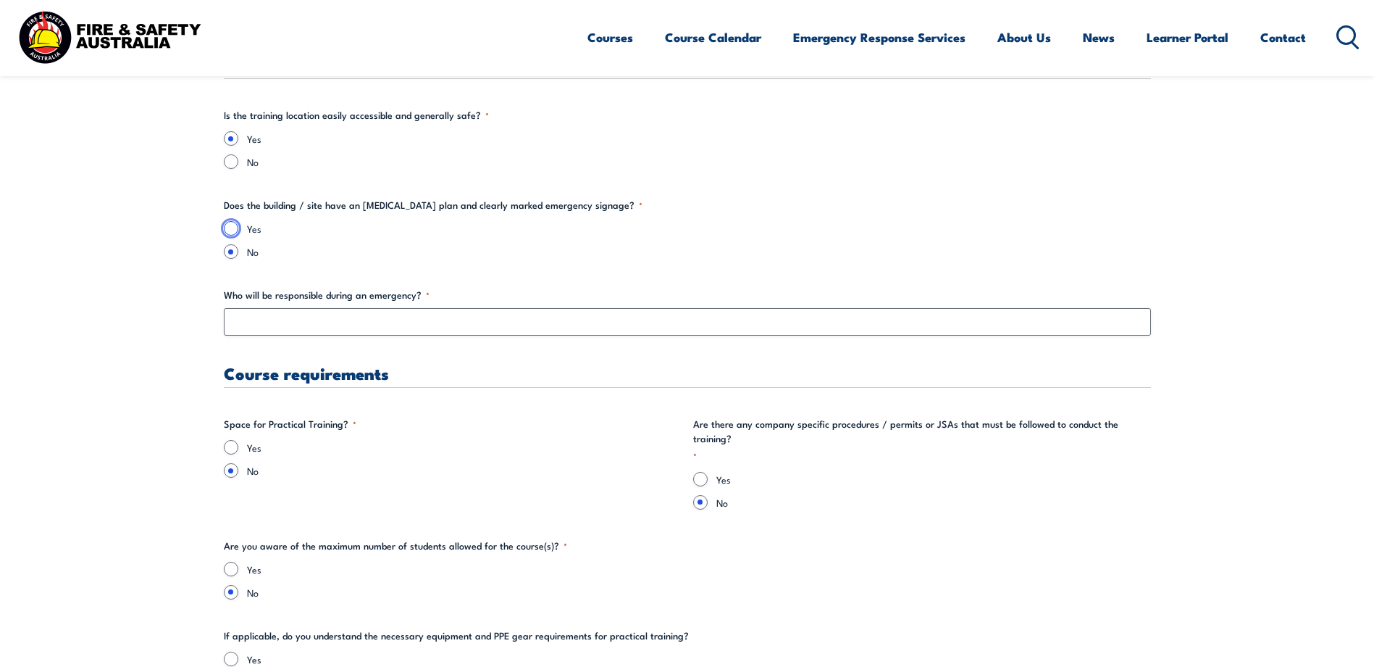
click at [234, 230] on input "Yes" at bounding box center [231, 228] width 14 height 14
radio input "true"
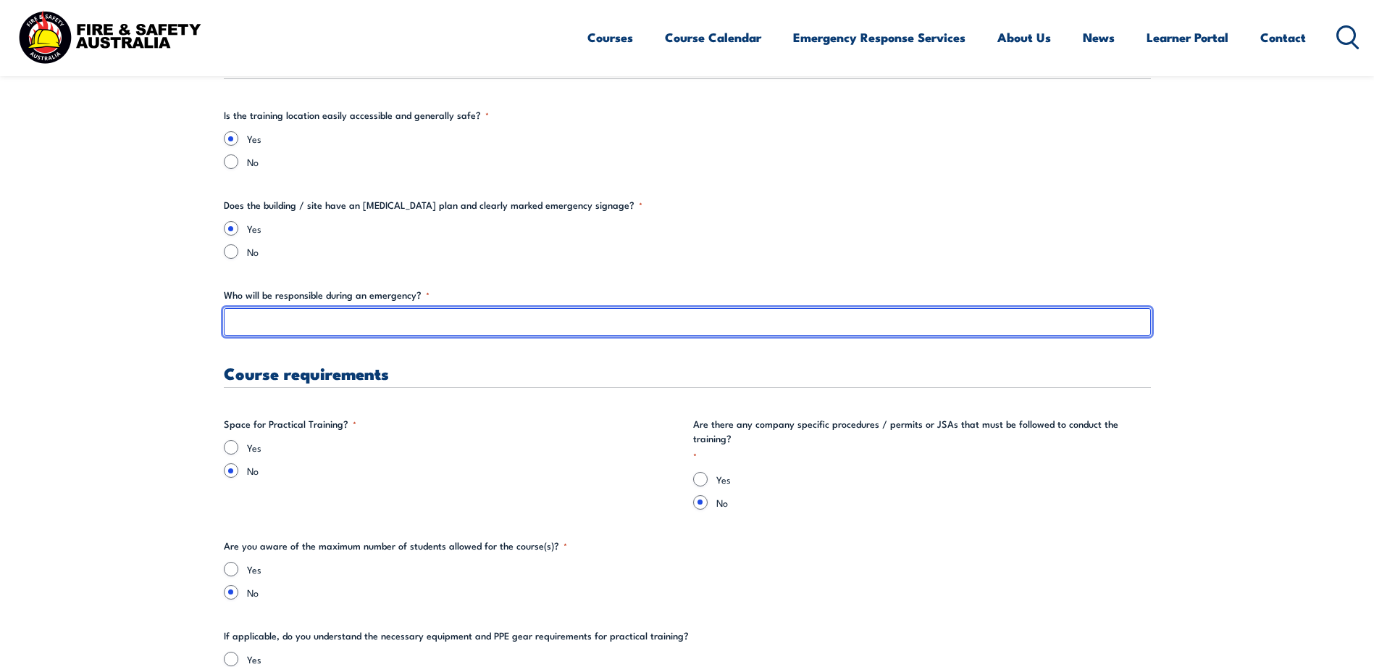
click at [283, 322] on input "Who will be responsible during an emergency? *" at bounding box center [687, 322] width 927 height 28
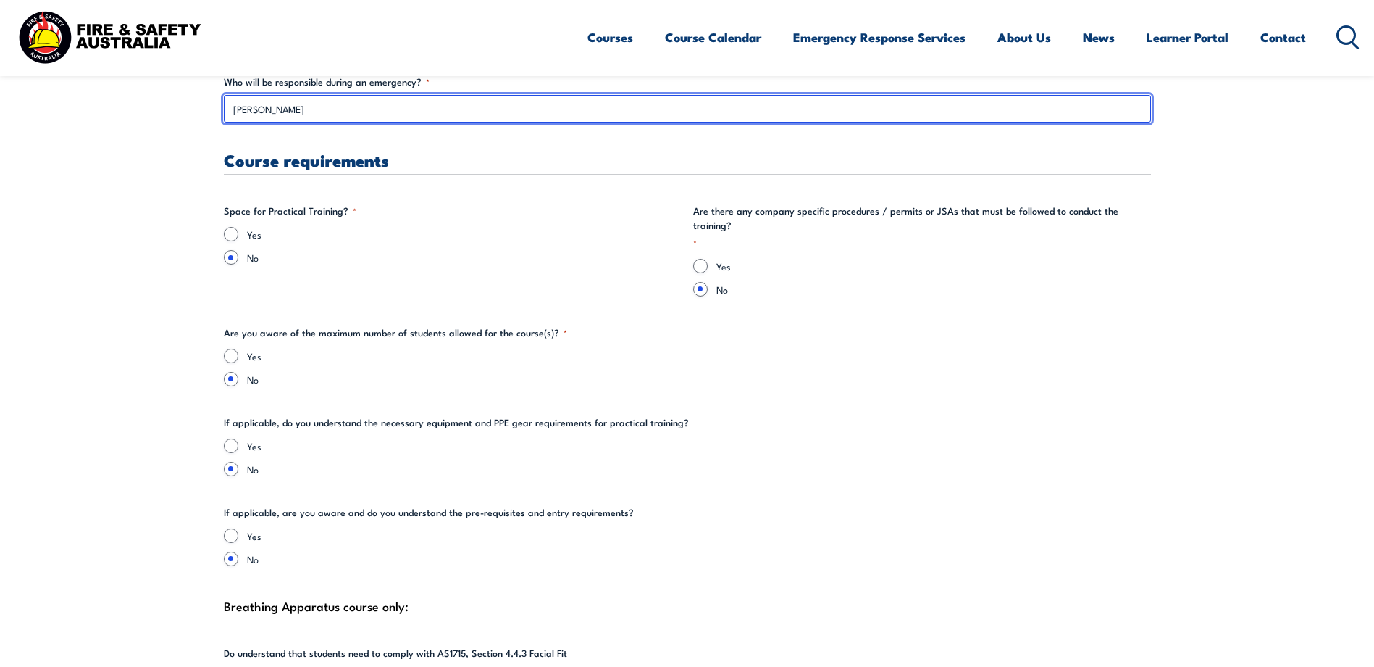
scroll to position [2826, 0]
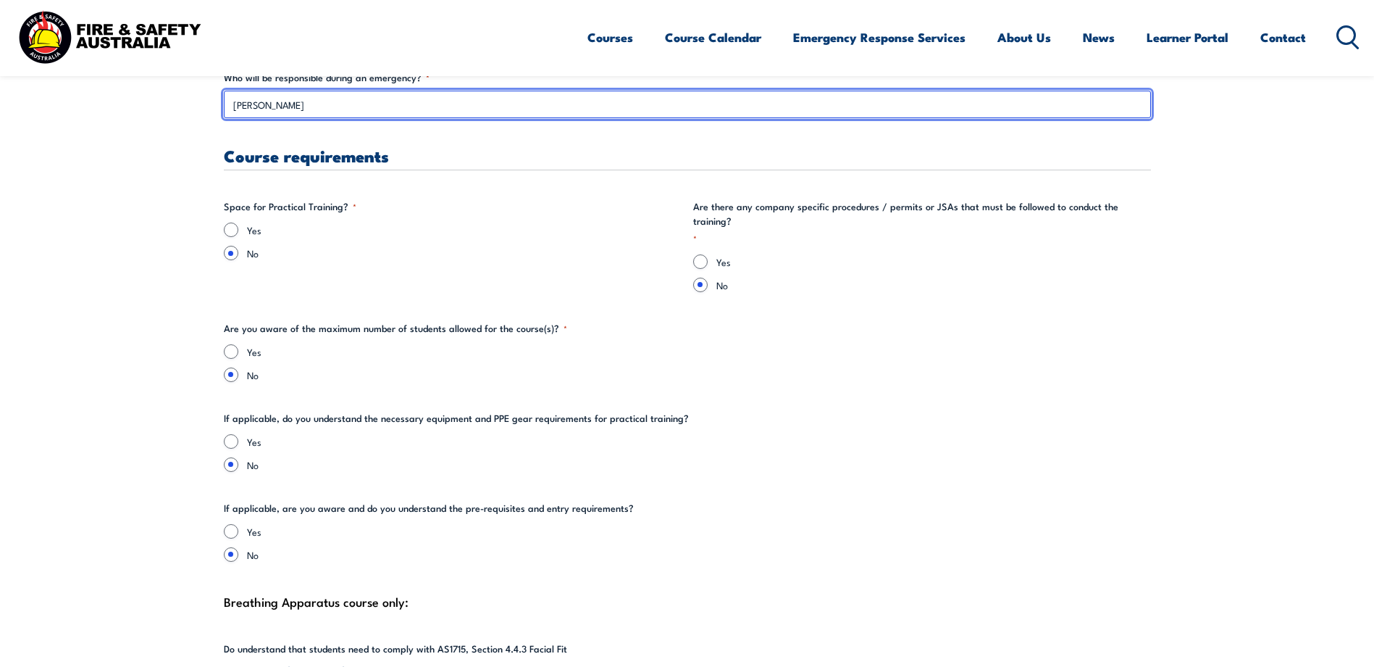
type input "[PERSON_NAME]"
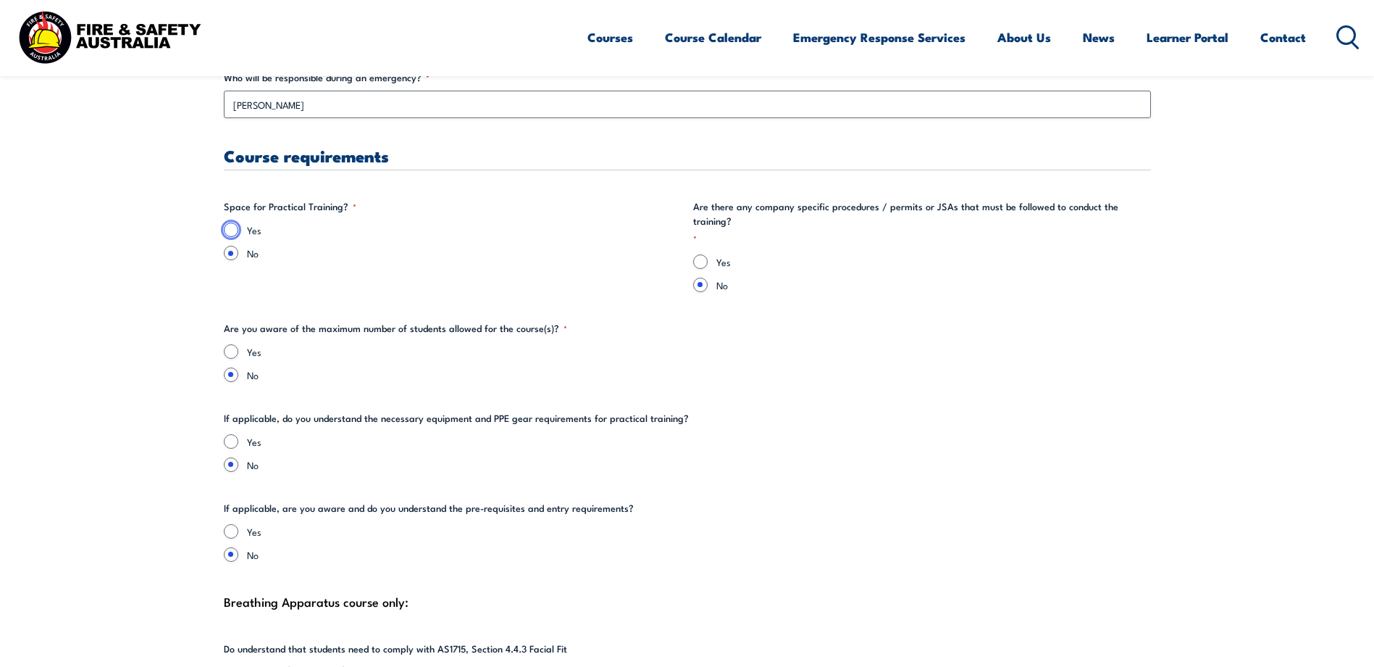
click at [230, 230] on input "Yes" at bounding box center [231, 229] width 14 height 14
radio input "true"
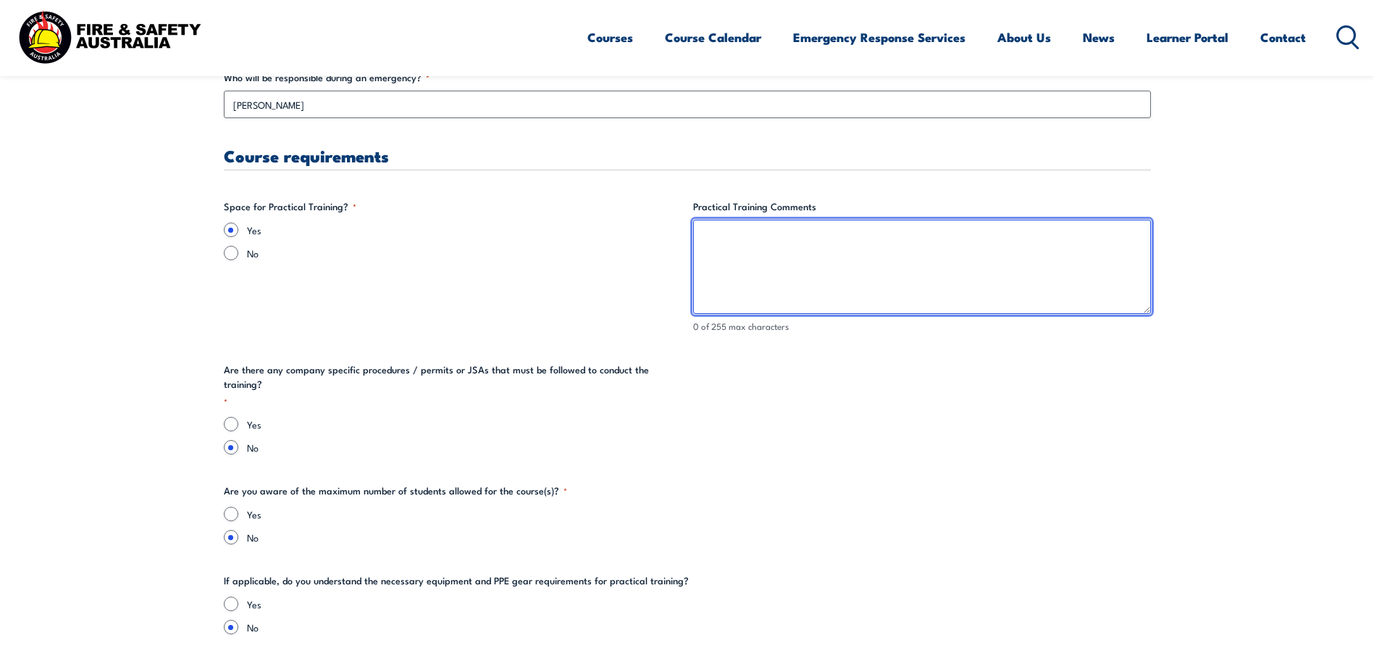
click at [706, 235] on textarea "Practical Training Comments" at bounding box center [922, 267] width 458 height 94
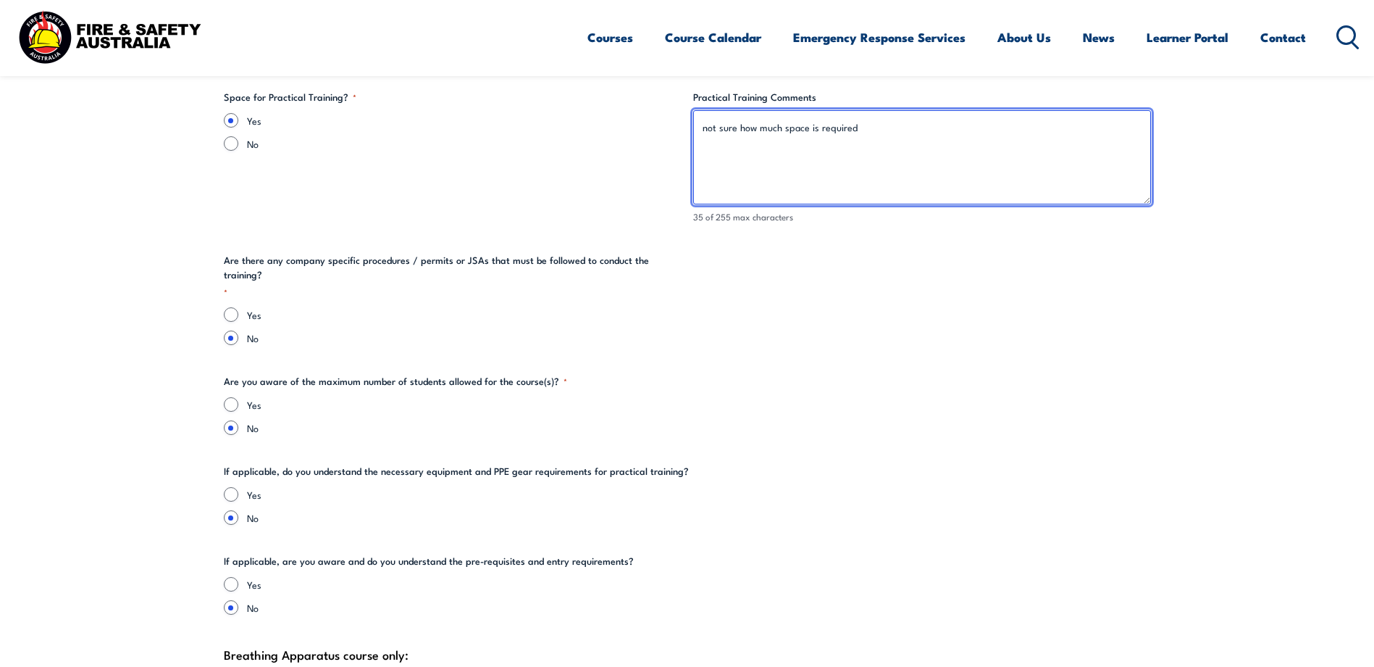
scroll to position [2970, 0]
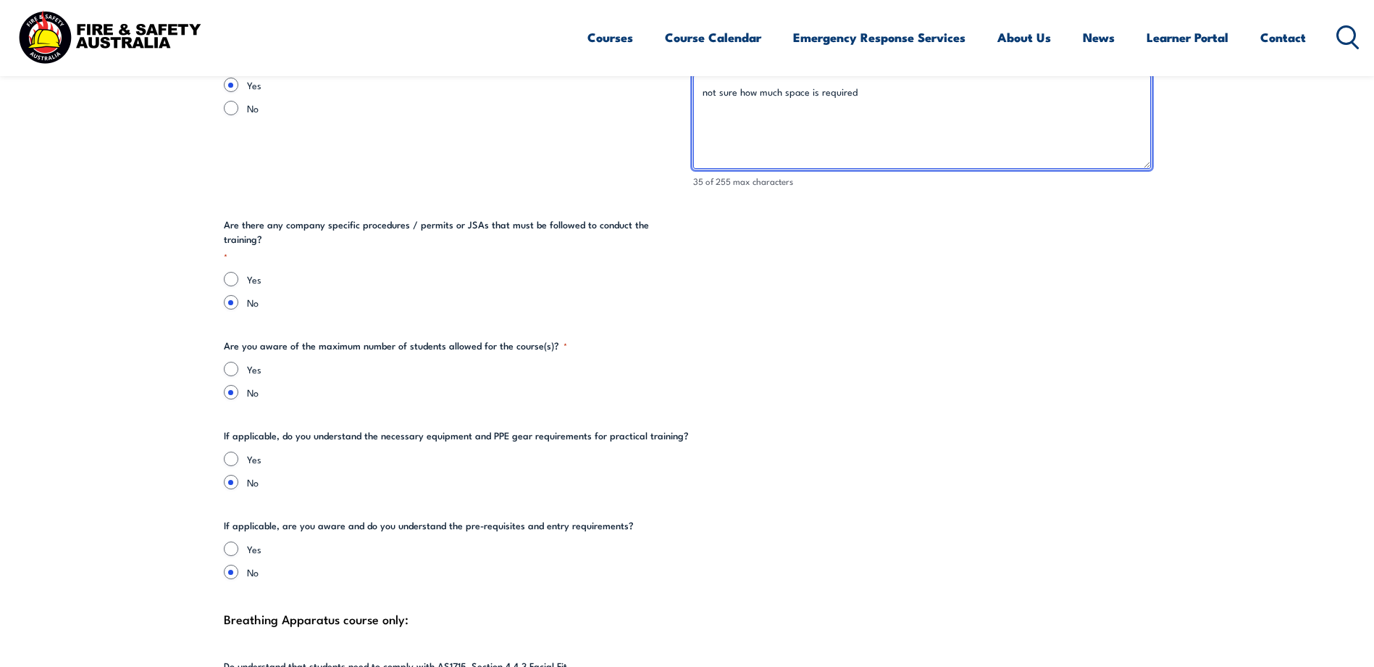
type textarea "not sure how much space is required"
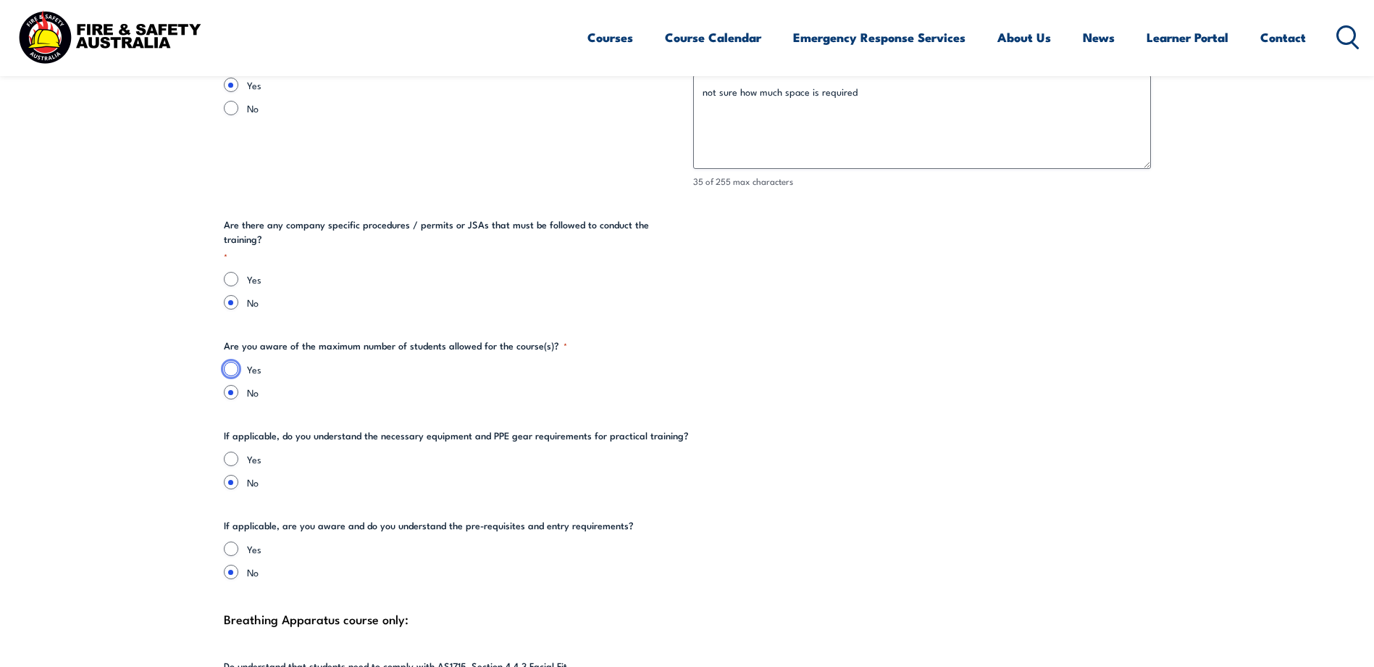
click at [232, 362] on input "Yes" at bounding box center [231, 369] width 14 height 14
radio input "true"
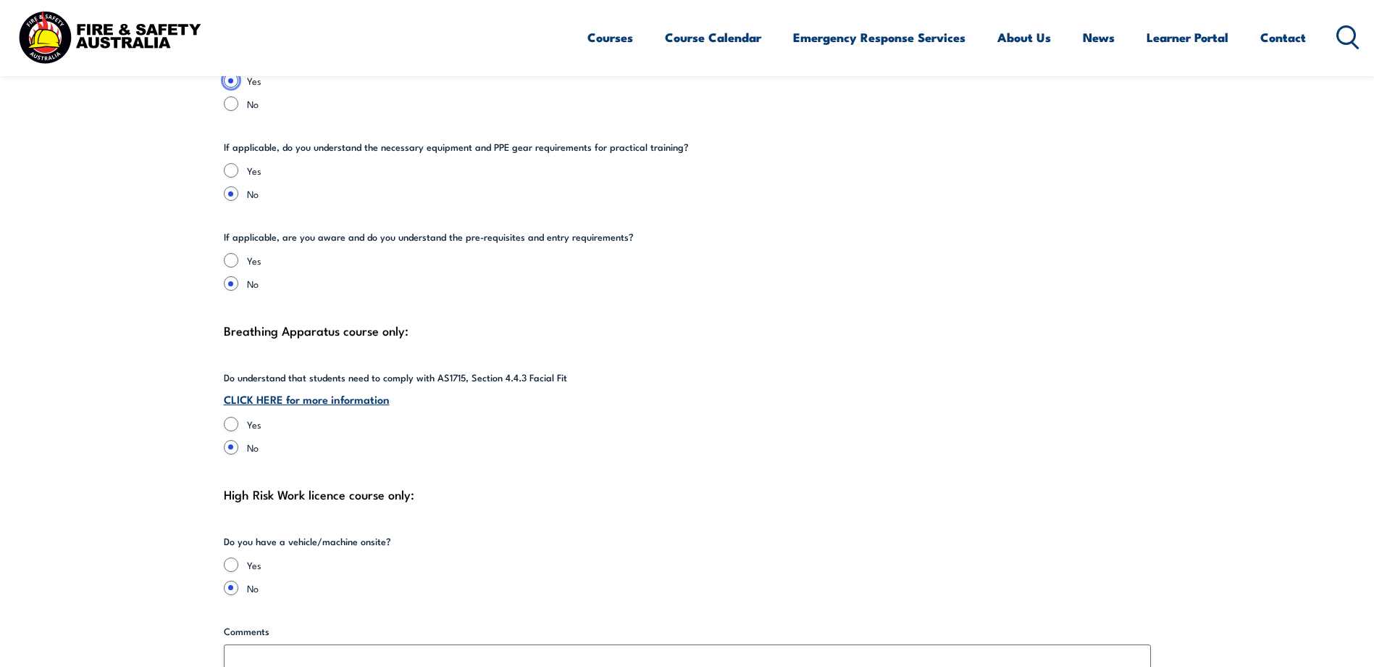
scroll to position [3260, 0]
click at [237, 251] on input "Yes" at bounding box center [231, 258] width 14 height 14
radio input "true"
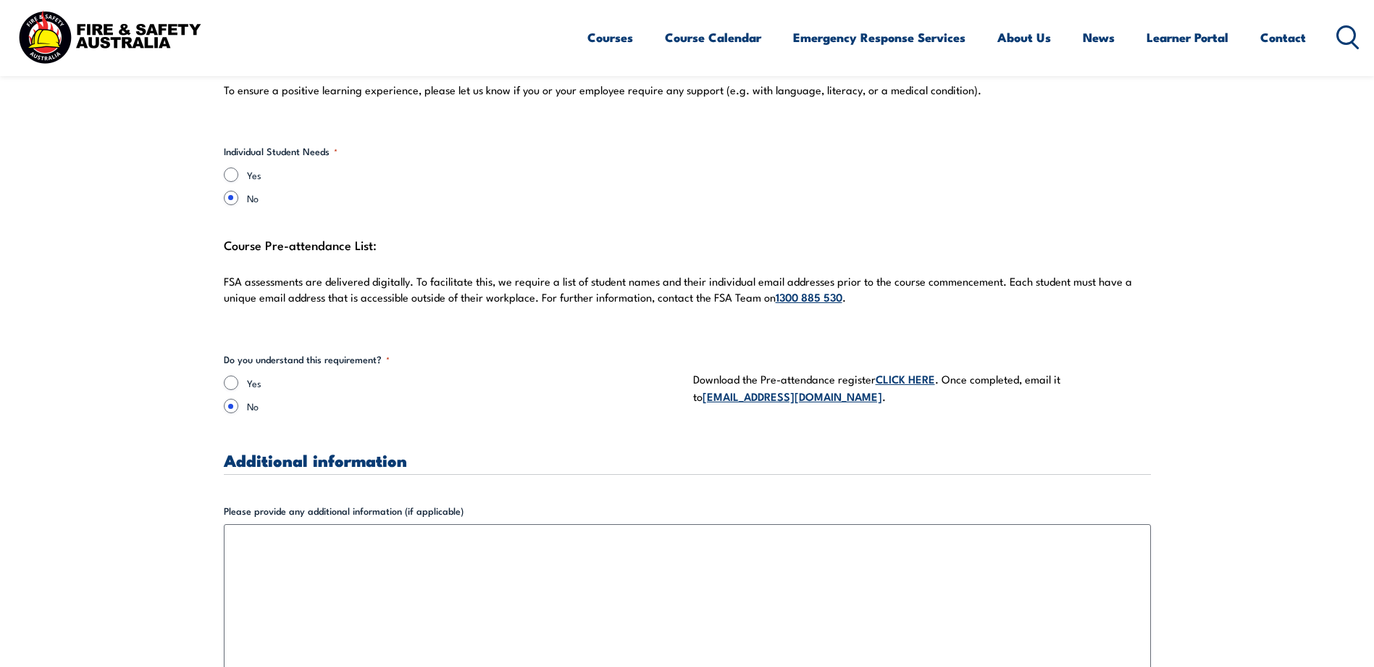
scroll to position [3985, 0]
click at [233, 374] on input "Yes" at bounding box center [231, 381] width 14 height 14
radio input "true"
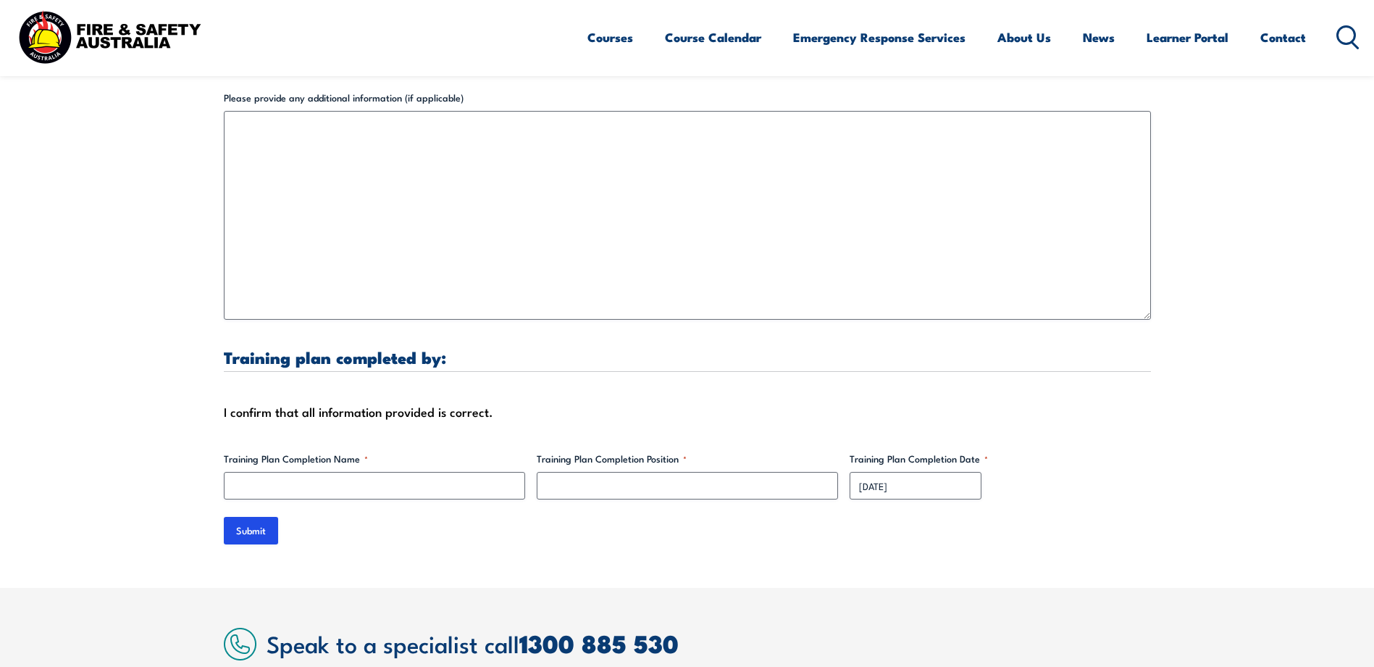
scroll to position [4419, 0]
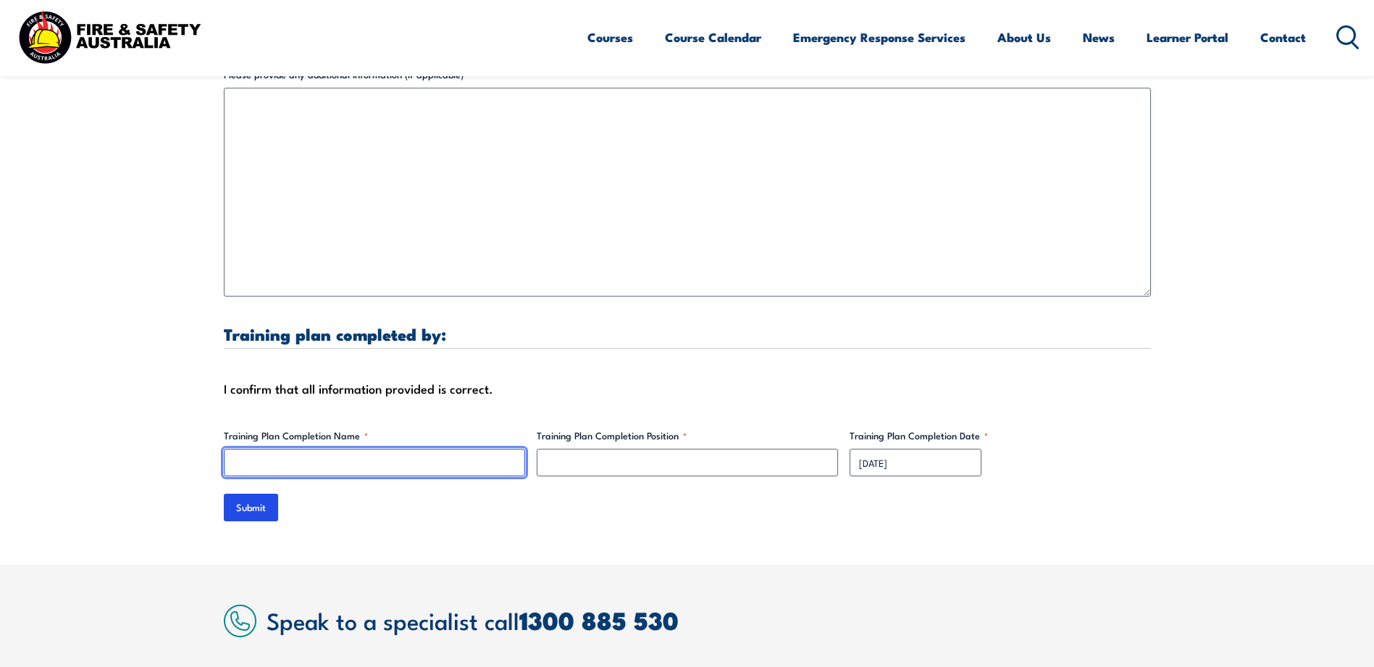
click at [261, 448] on input "Training Plan Completion Name *" at bounding box center [374, 462] width 301 height 28
type input "g"
type input "[PERSON_NAME]"
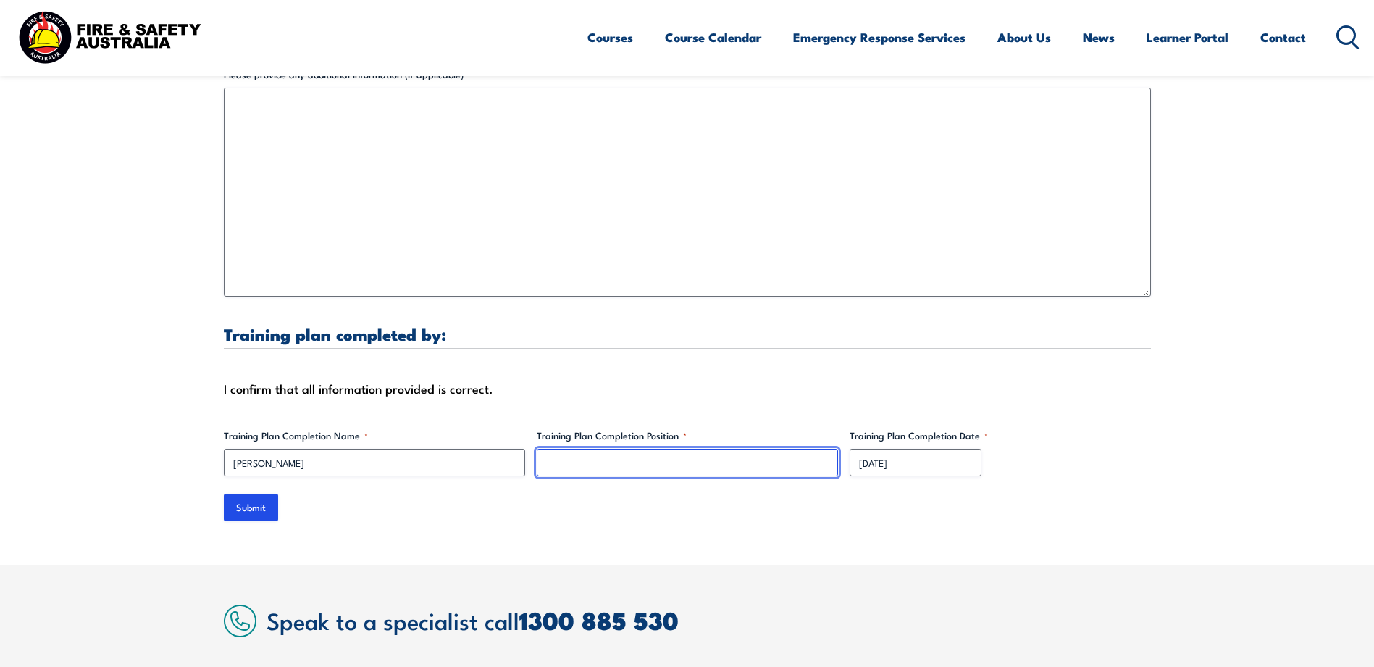
click at [575, 448] on input "Training Plan Completion Position *" at bounding box center [687, 462] width 301 height 28
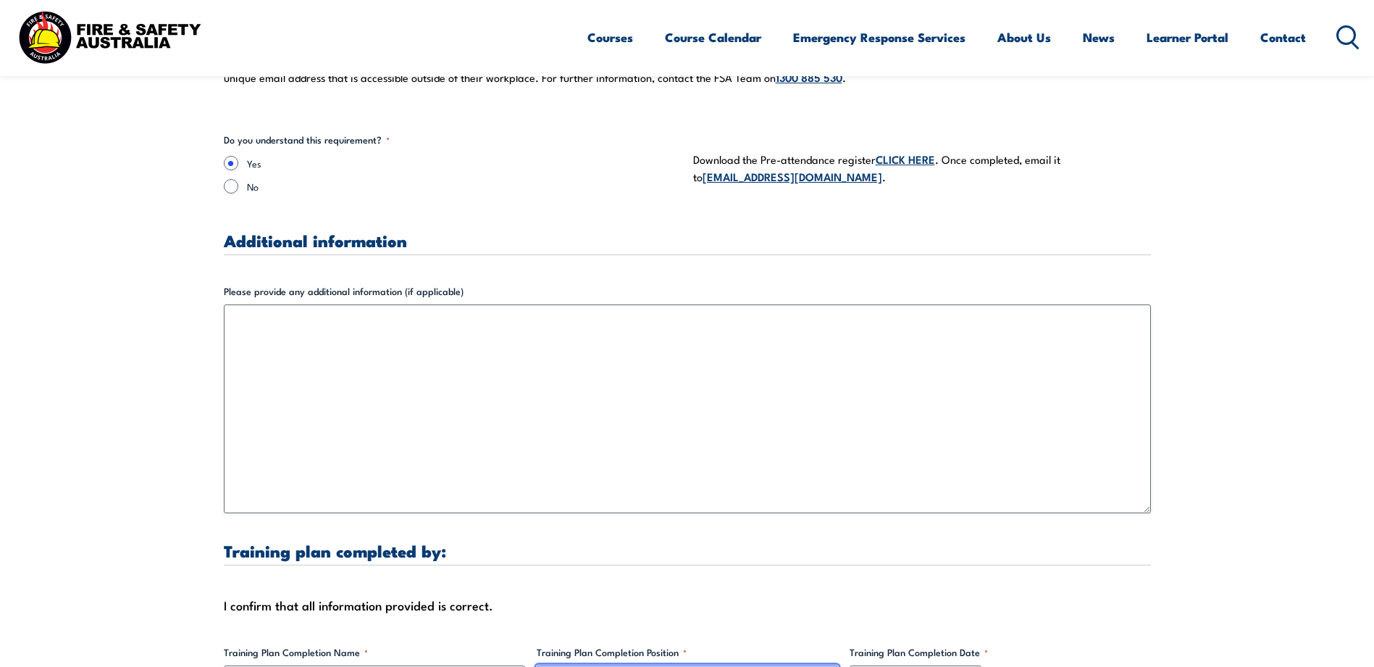
scroll to position [4202, 0]
type input "Furniture Franchisee"
click at [907, 151] on link "CLICK HERE" at bounding box center [905, 159] width 59 height 16
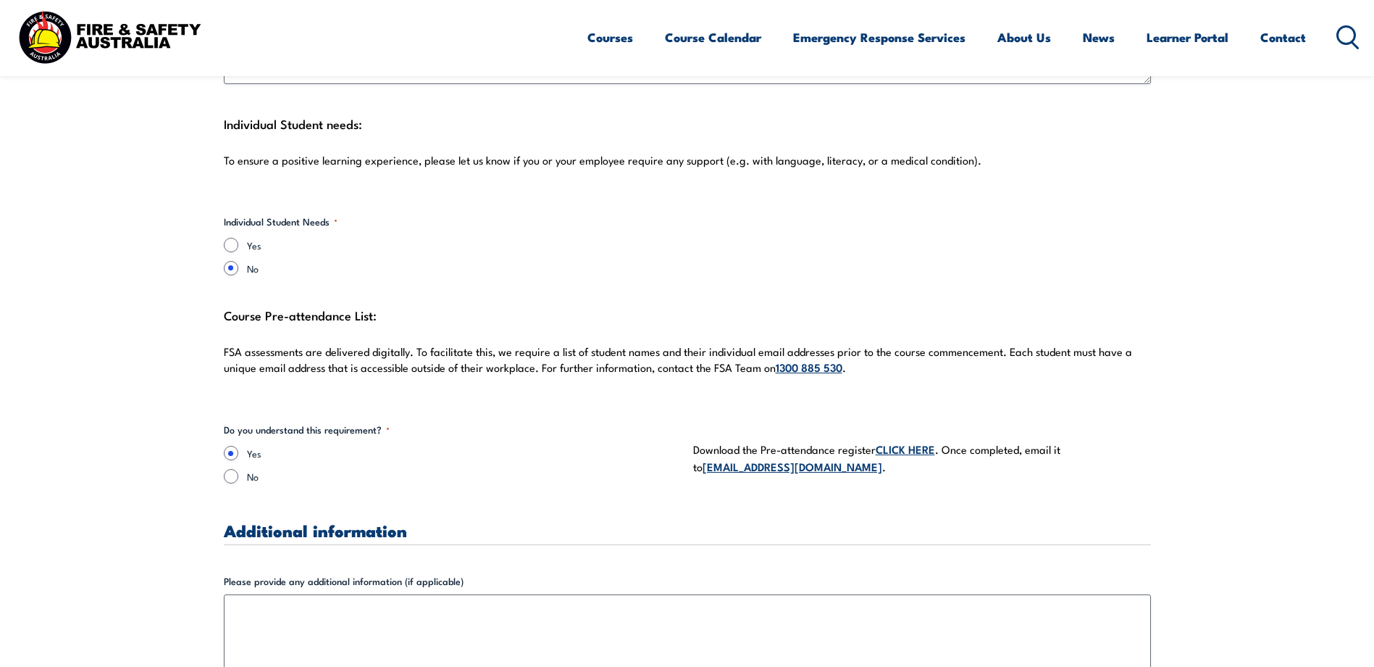
scroll to position [3912, 0]
drag, startPoint x: 107, startPoint y: 0, endPoint x: 89, endPoint y: 263, distance: 263.6
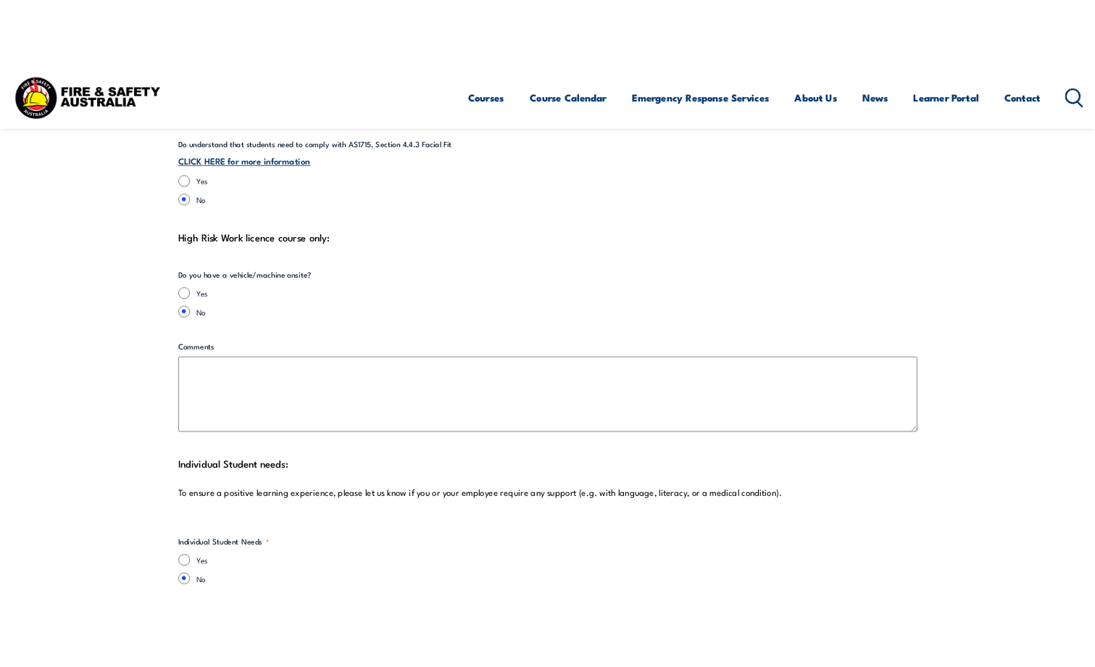
scroll to position [3260, 0]
